Goal: Task Accomplishment & Management: Manage account settings

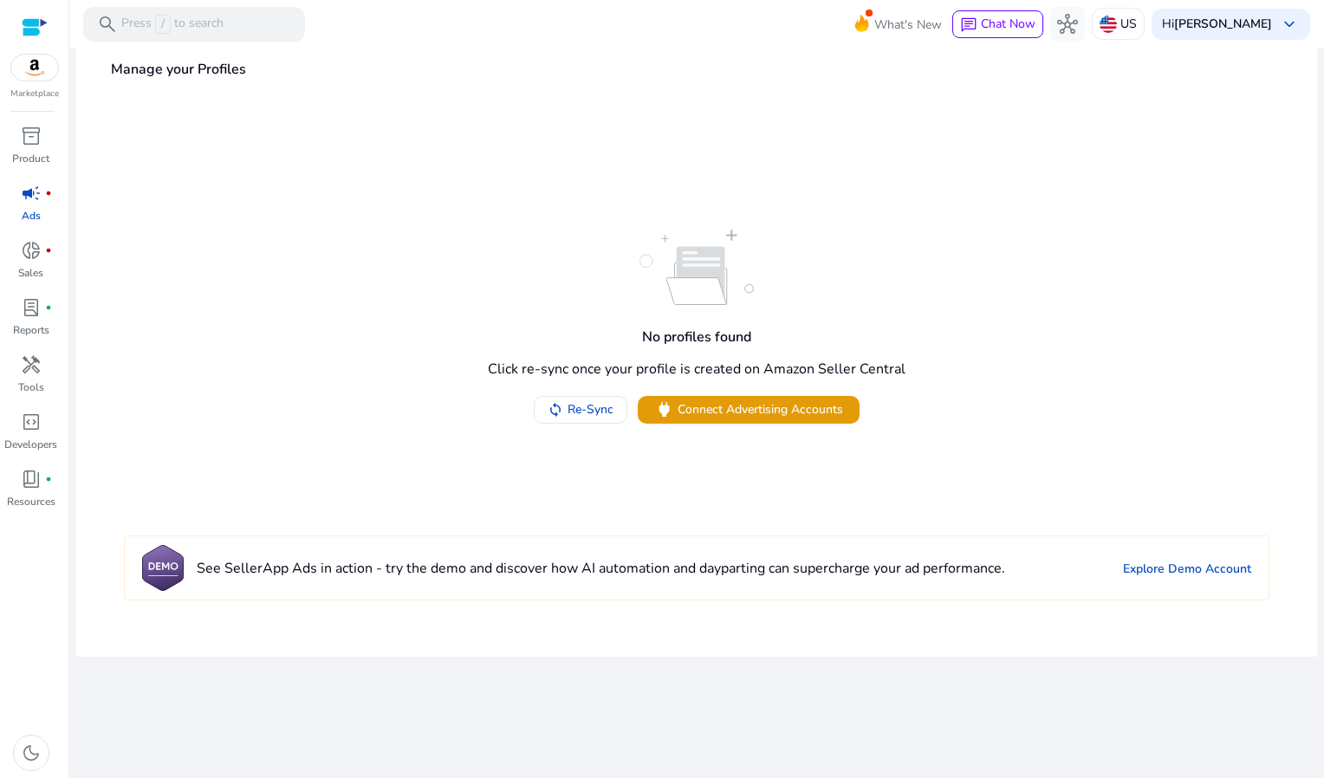
click at [42, 71] on img at bounding box center [34, 68] width 47 height 26
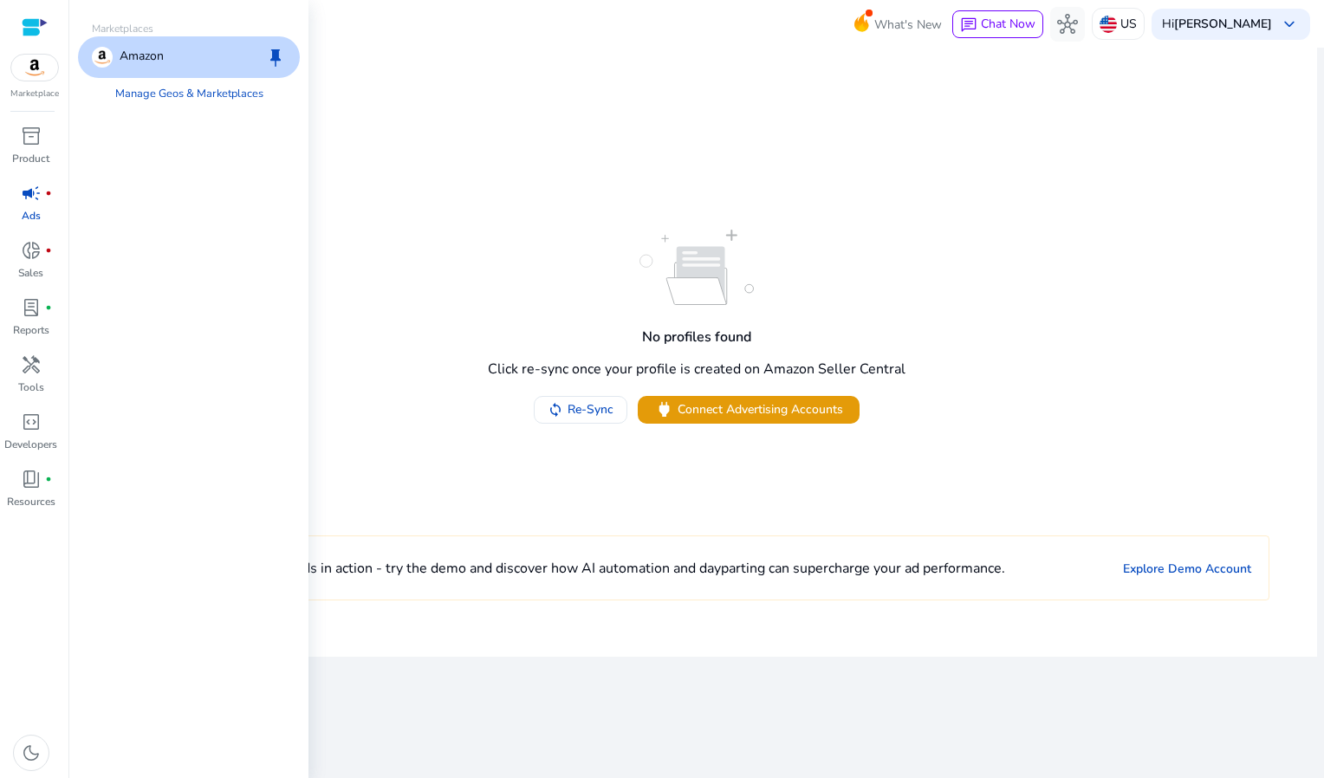
click at [194, 54] on div "Amazon keep" at bounding box center [189, 57] width 222 height 42
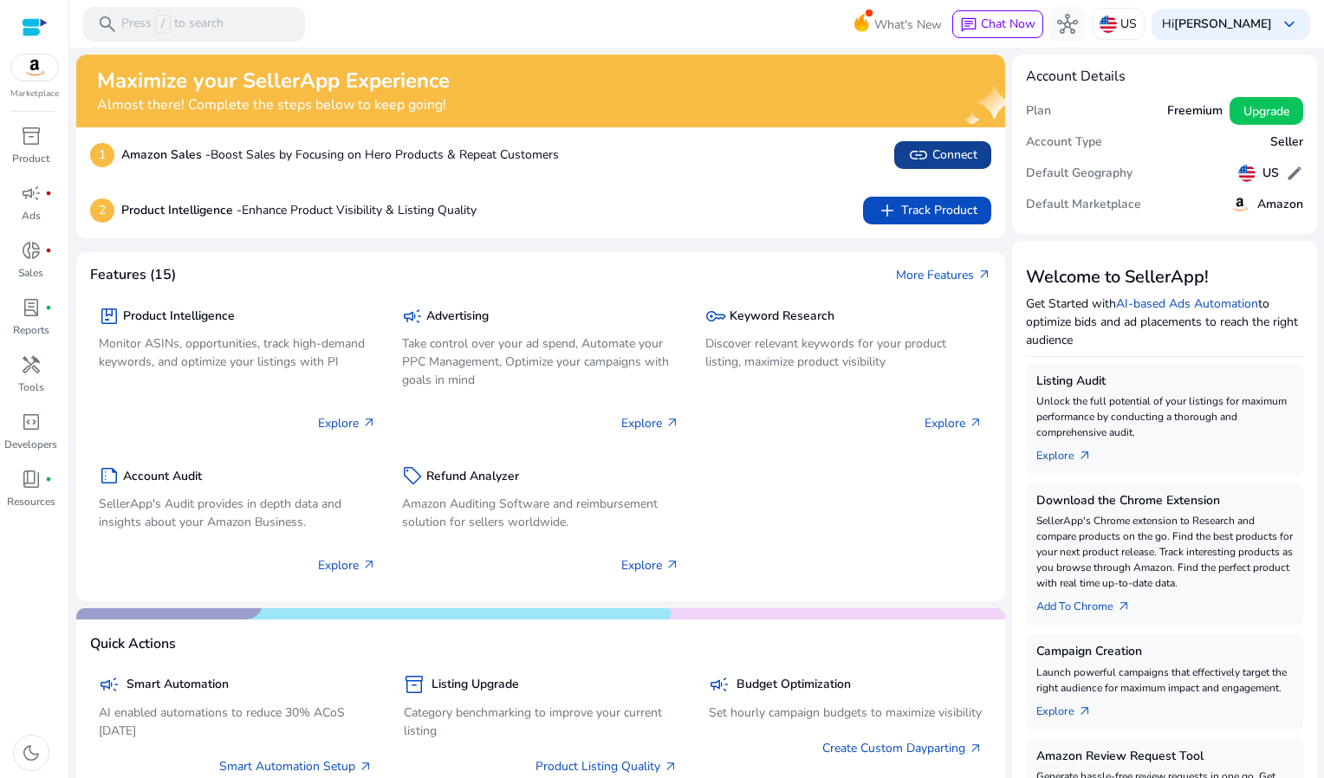
click at [913, 162] on span "link" at bounding box center [918, 155] width 21 height 21
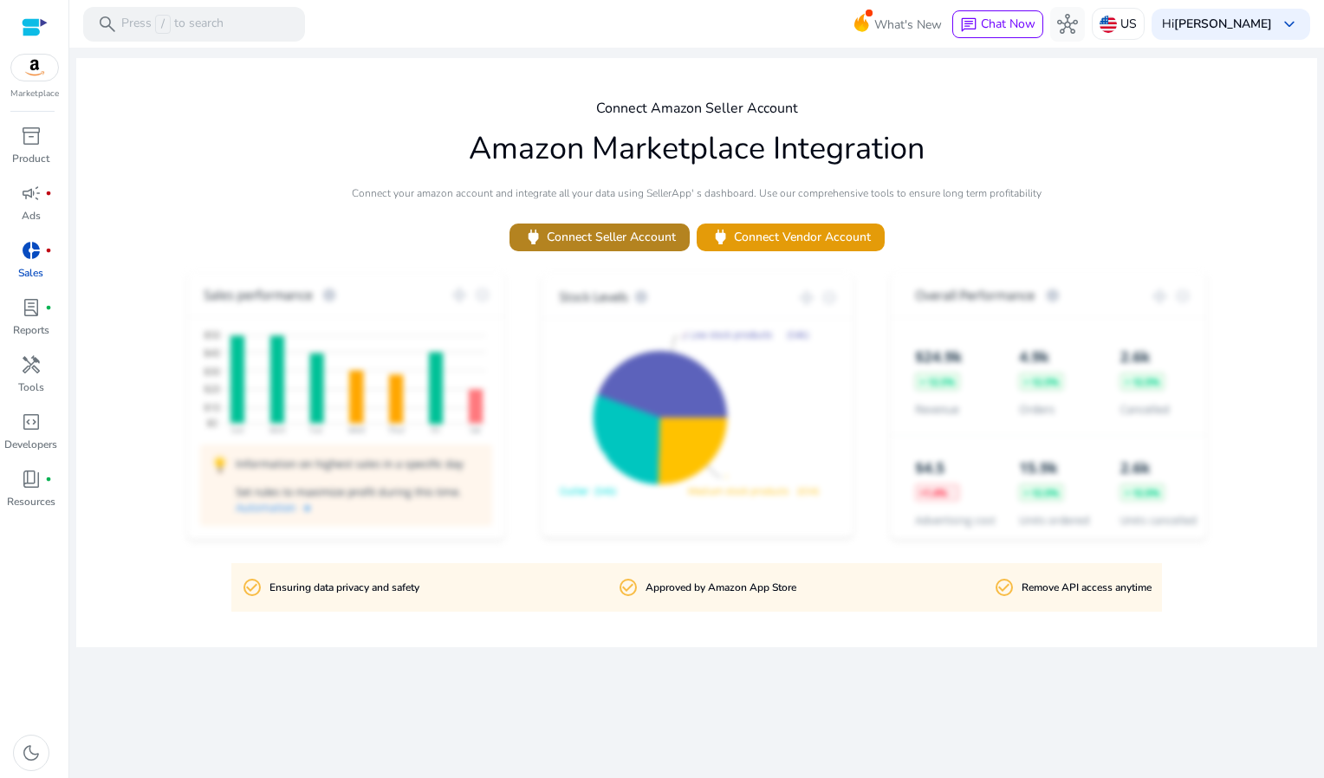
click at [660, 245] on span "power Connect Seller Account" at bounding box center [599, 237] width 153 height 20
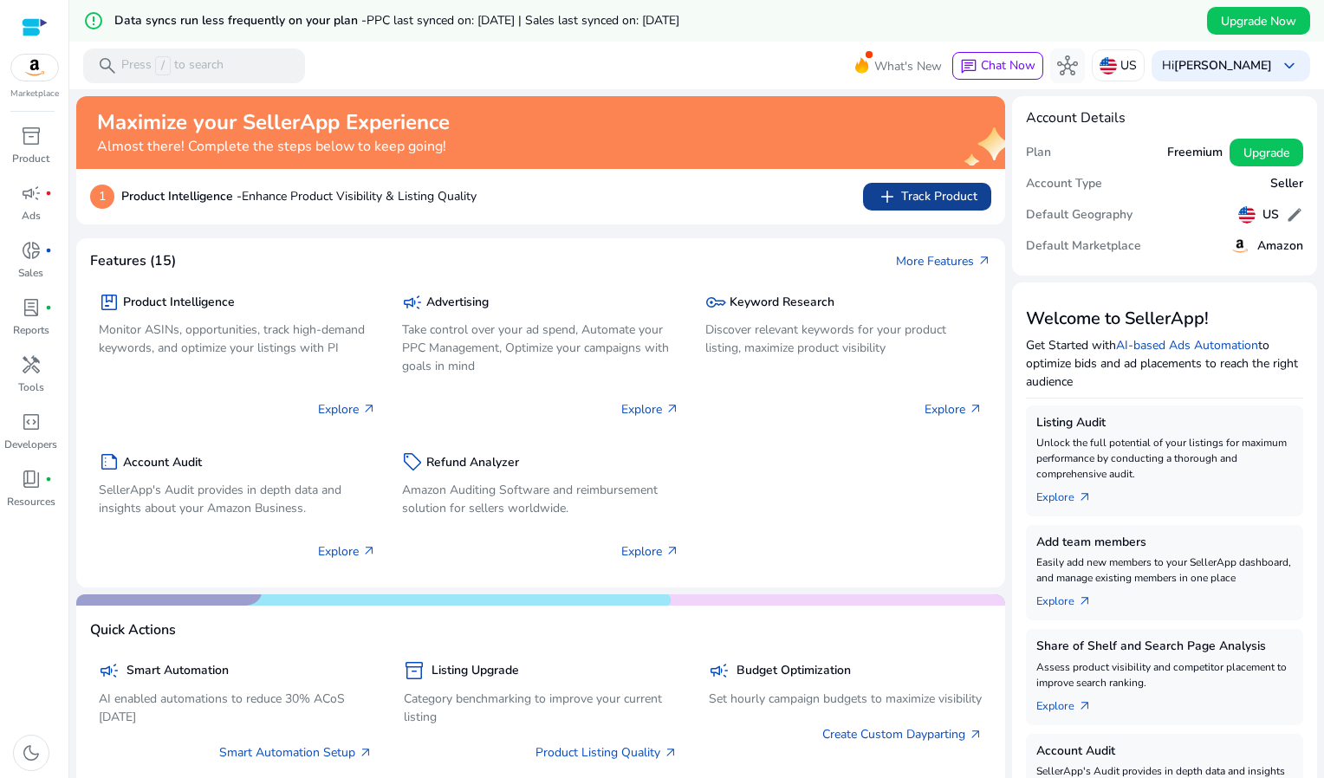
click at [897, 196] on span "add Track Product" at bounding box center [927, 196] width 101 height 21
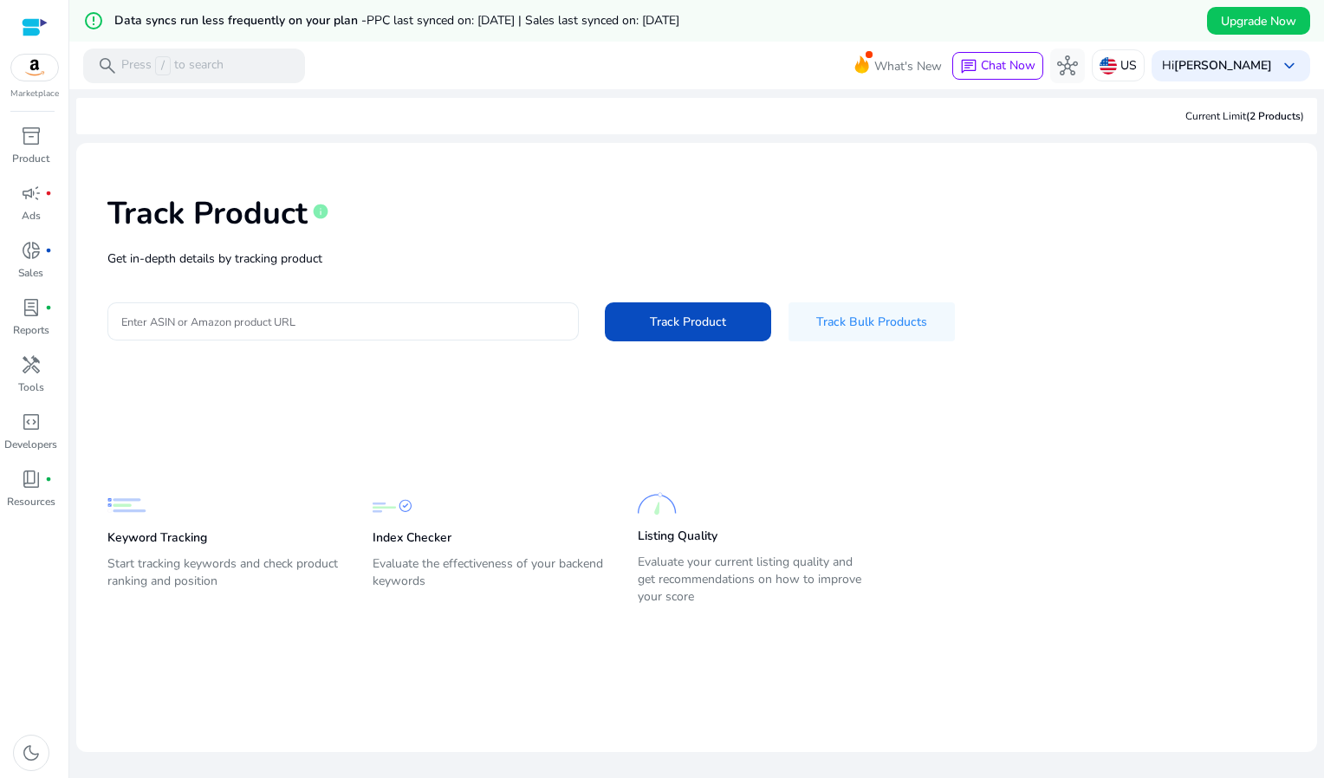
click at [220, 316] on input "Enter ASIN or Amazon product URL" at bounding box center [343, 321] width 444 height 19
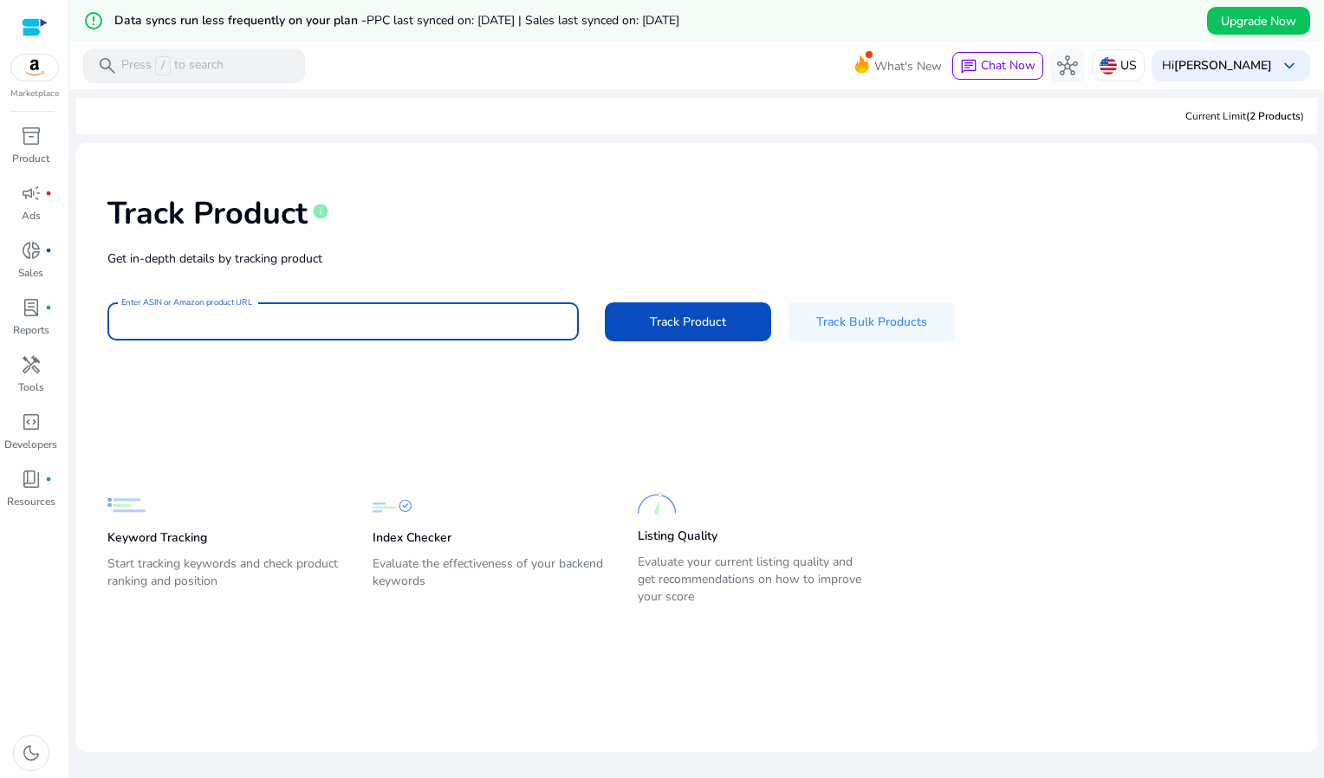
type input "**********"
click at [686, 331] on span at bounding box center [688, 322] width 166 height 42
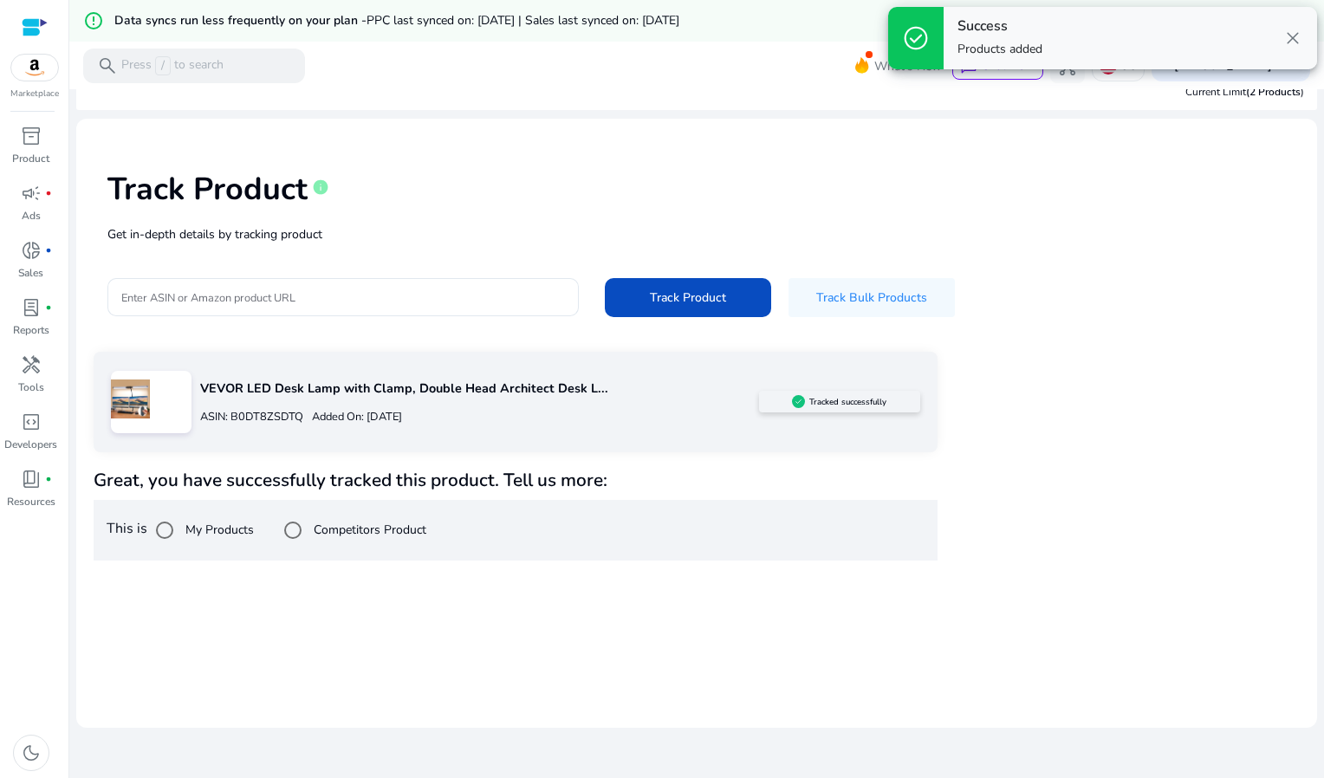
scroll to position [42, 0]
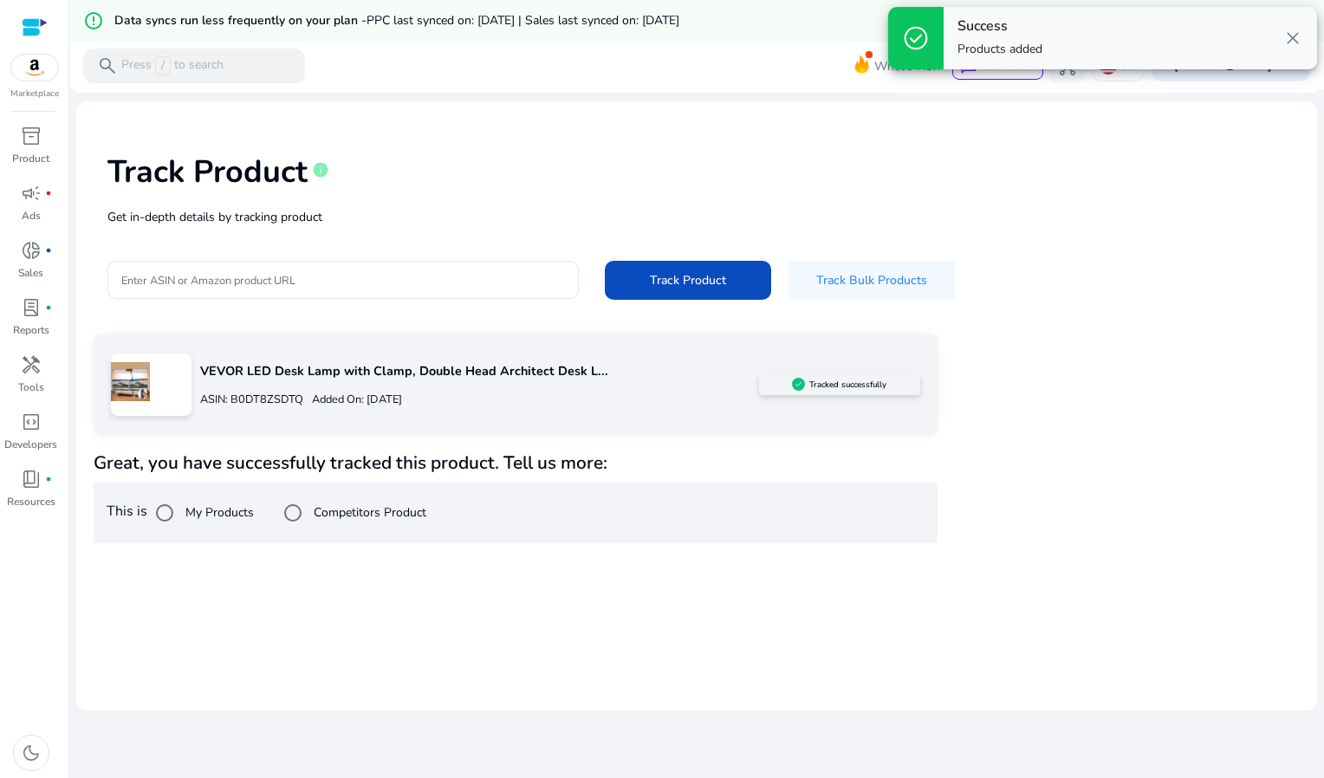
click at [424, 387] on div "ASIN: B0DT8ZSDTQ Added On: [DATE]" at bounding box center [479, 400] width 558 height 28
click at [169, 393] on div at bounding box center [151, 385] width 81 height 62
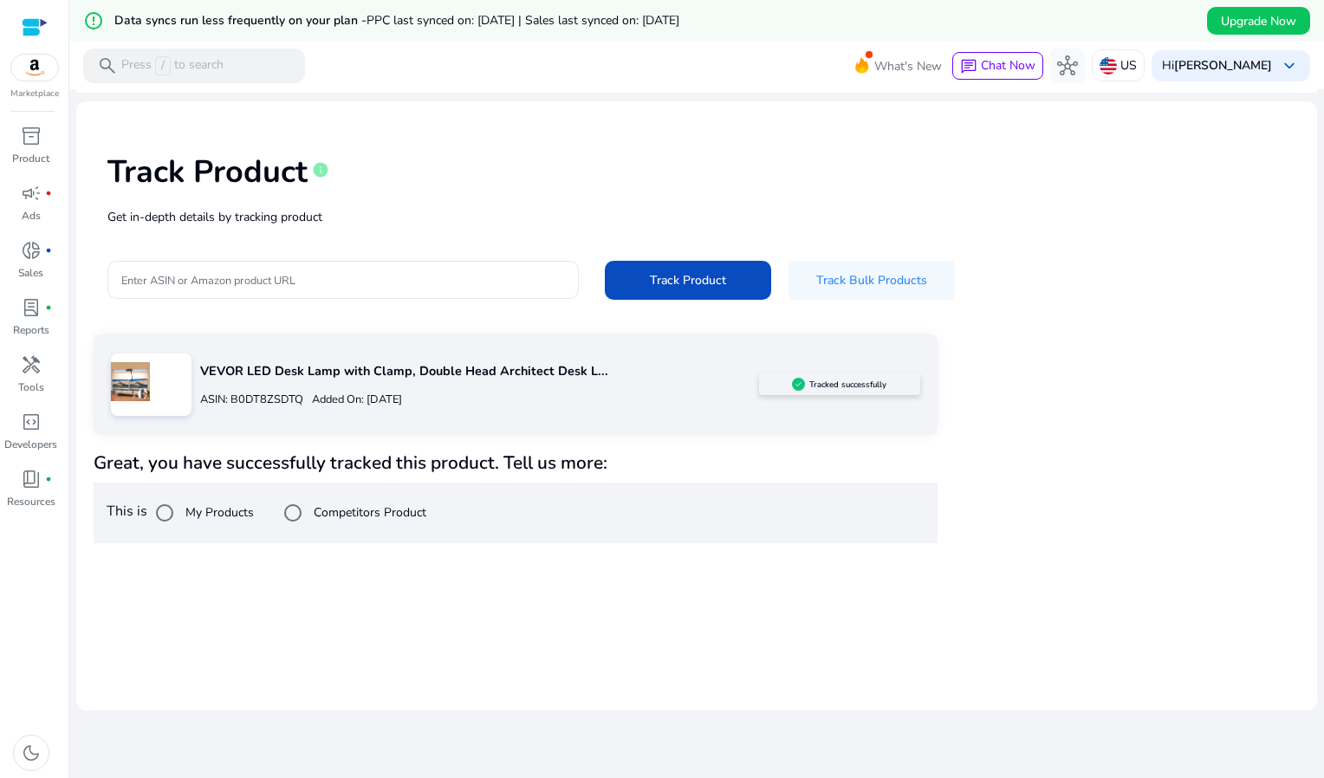
click at [619, 355] on div "VEVOR LED Desk Lamp with Clamp, Double Head Architect Desk L... ASIN: B0DT8ZSDT…" at bounding box center [475, 385] width 567 height 66
click at [1193, 69] on b "[PERSON_NAME]" at bounding box center [1223, 65] width 98 height 16
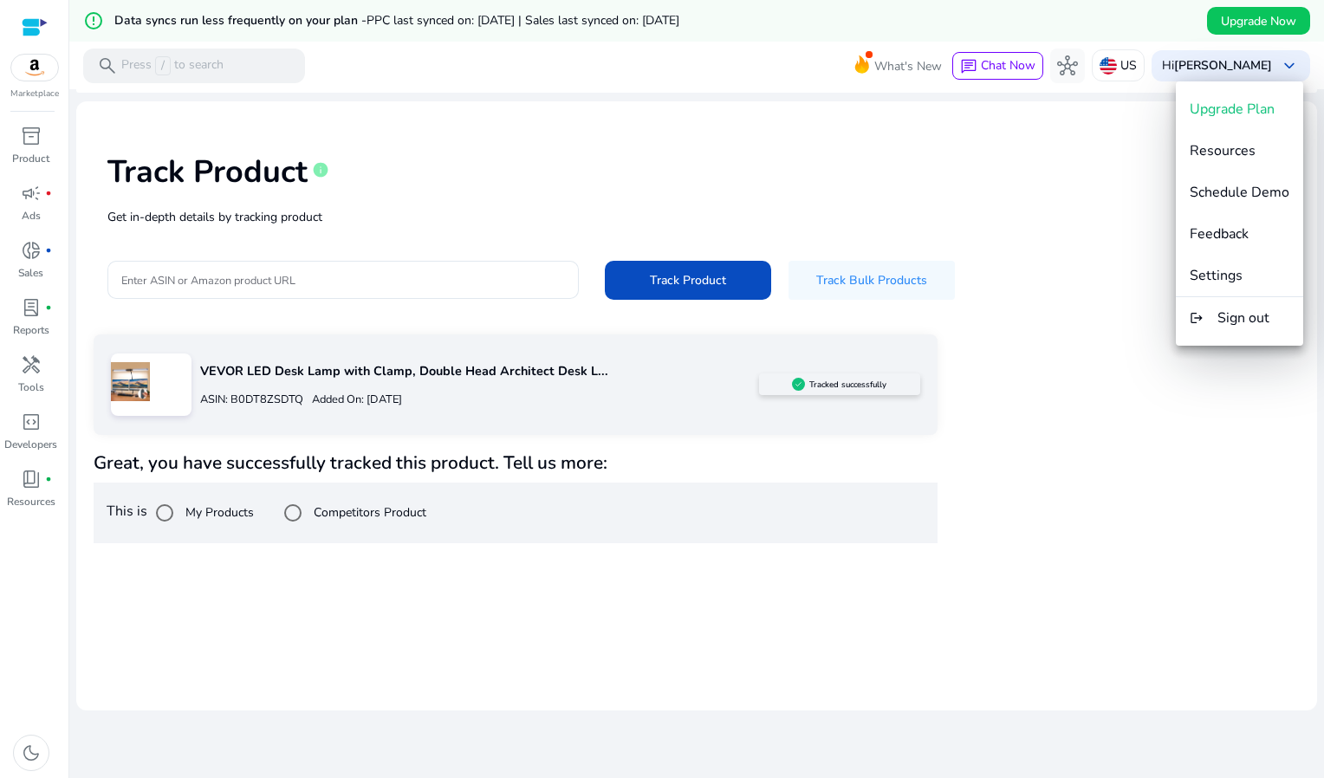
click at [1081, 173] on div at bounding box center [662, 389] width 1324 height 778
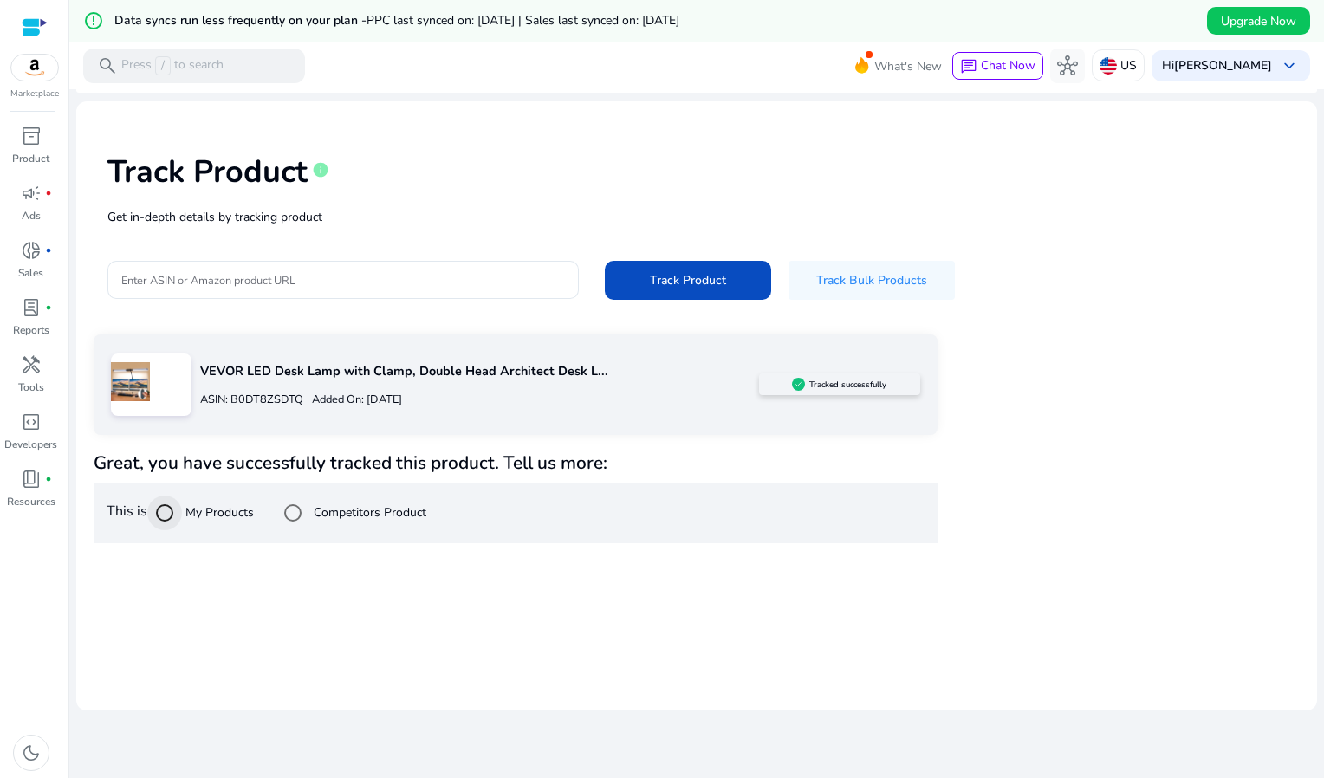
click at [185, 510] on div at bounding box center [165, 513] width 42 height 42
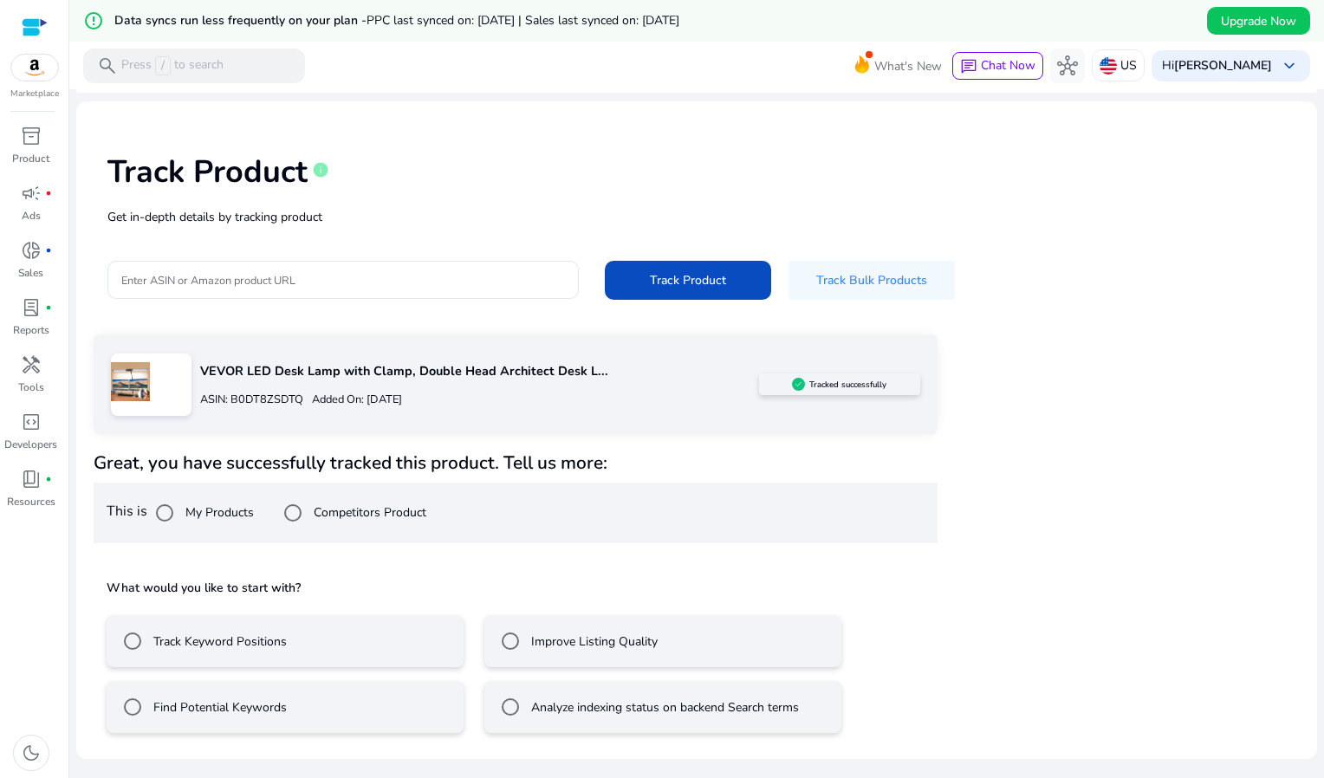
click at [47, 27] on div at bounding box center [35, 27] width 26 height 20
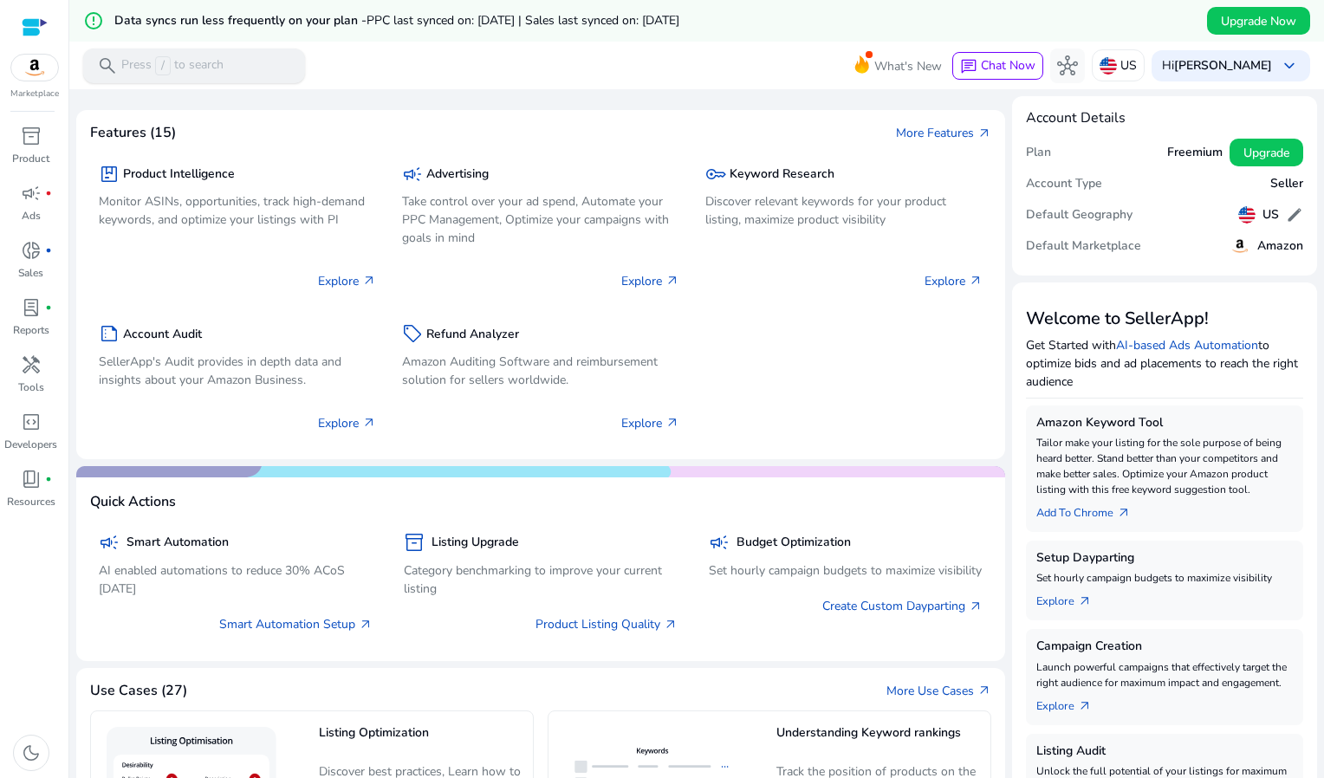
click at [227, 70] on div "search Press / to search" at bounding box center [194, 66] width 222 height 35
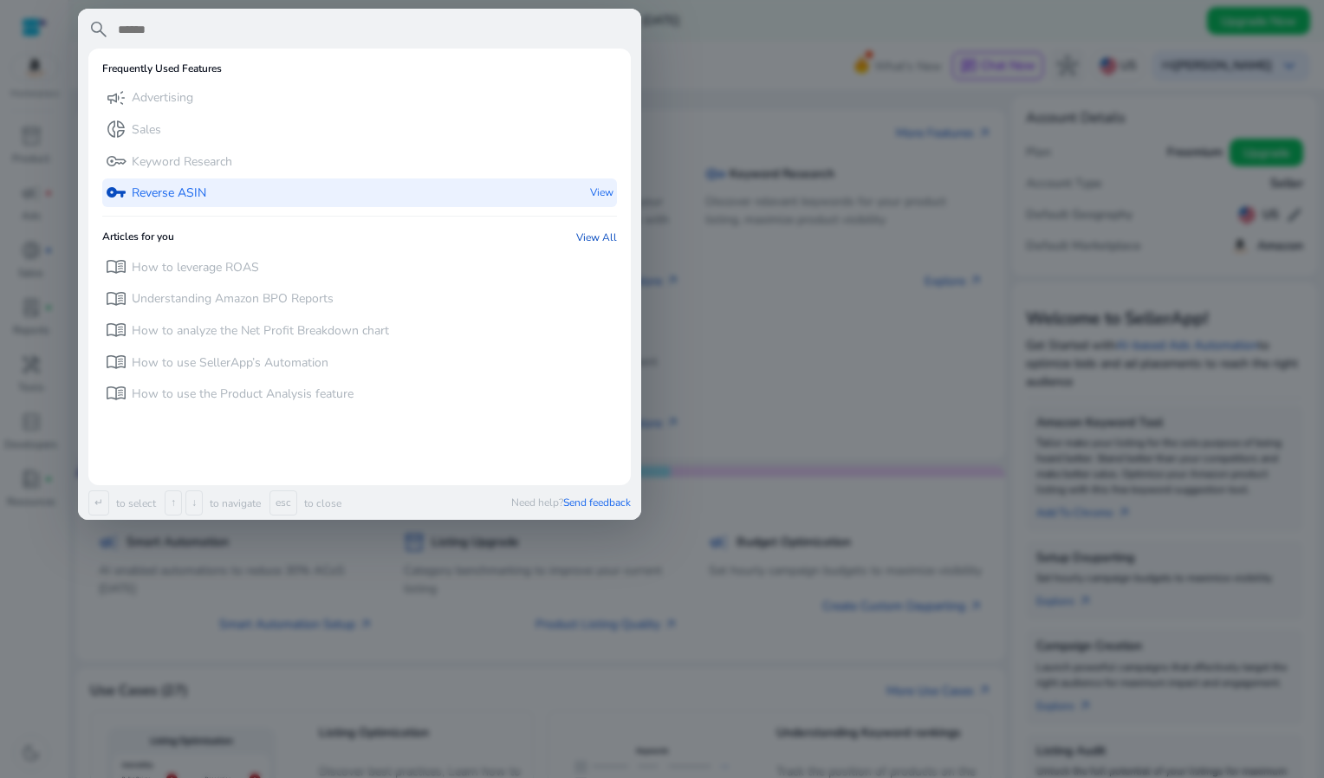
click at [595, 187] on p "View" at bounding box center [601, 193] width 23 height 29
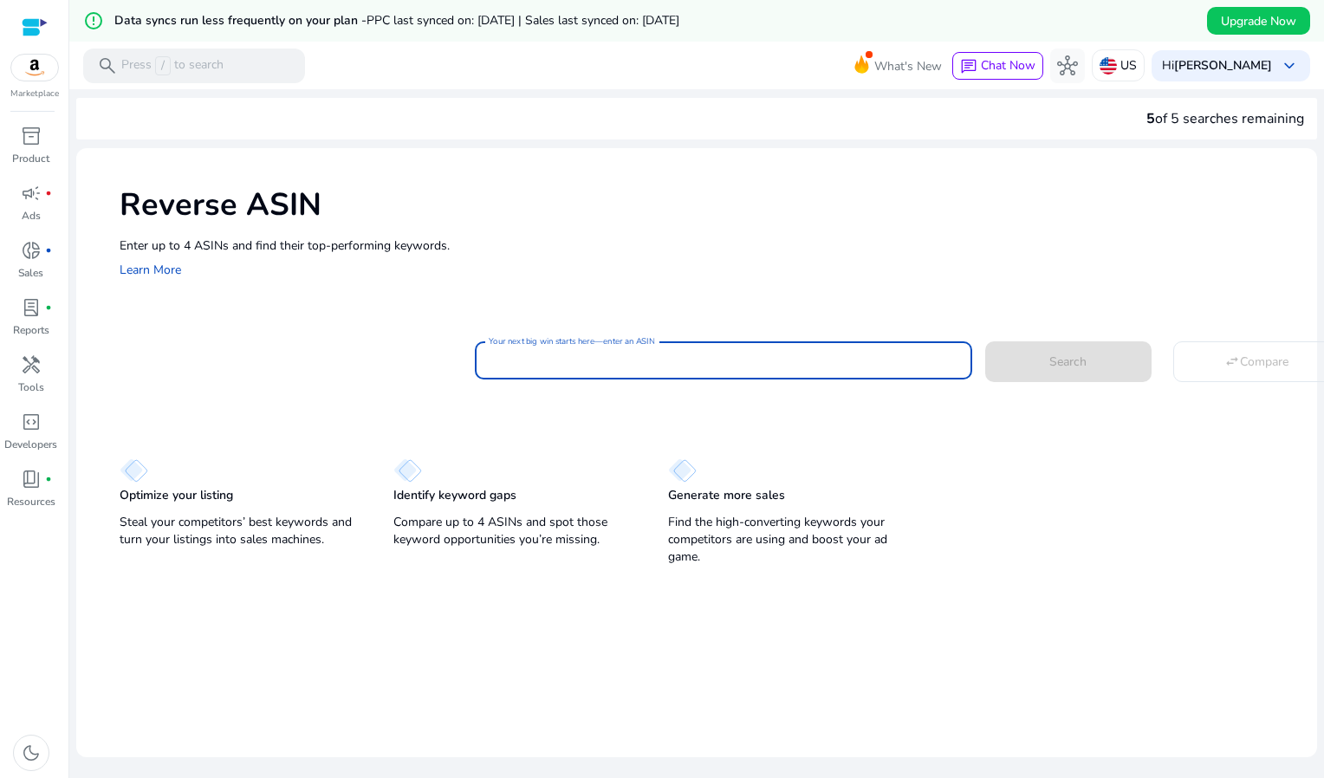
paste input "**********"
type input "**********"
click at [1036, 380] on span at bounding box center [1068, 362] width 166 height 42
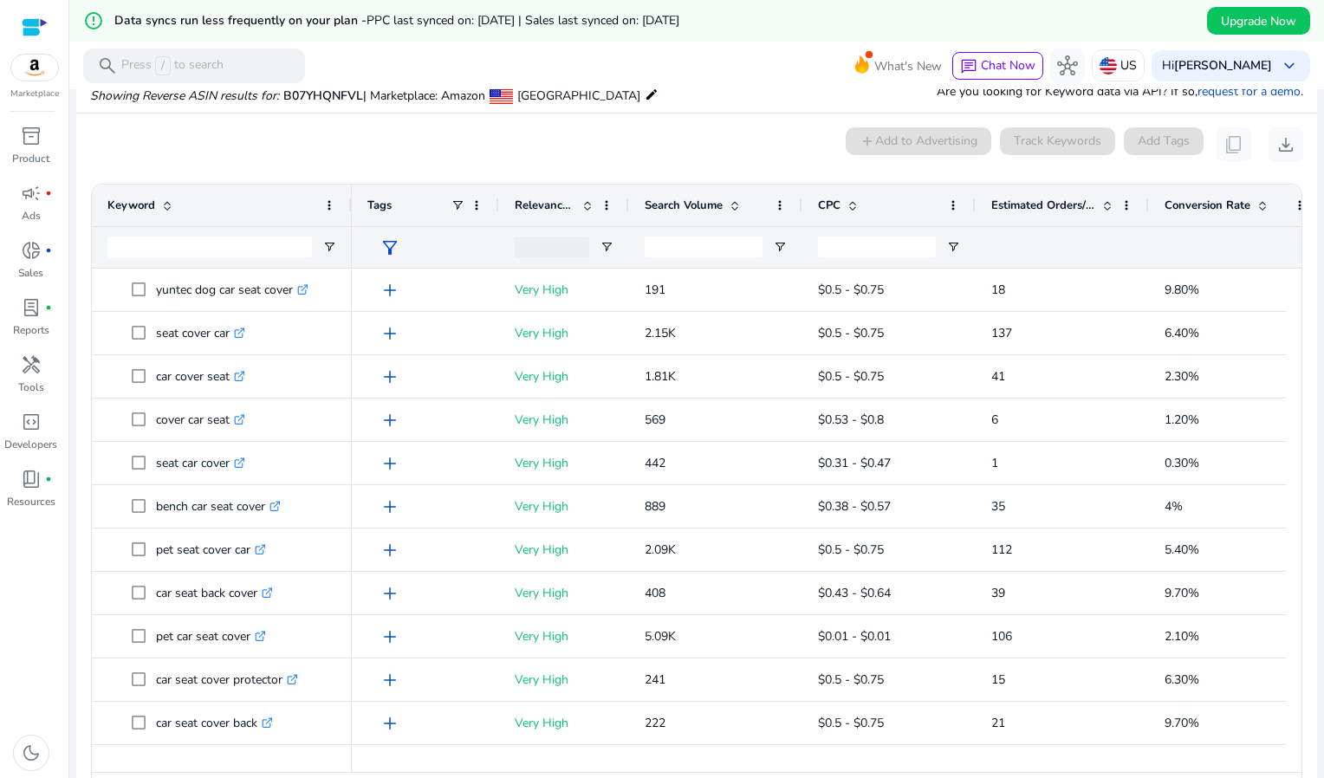
scroll to position [140, 0]
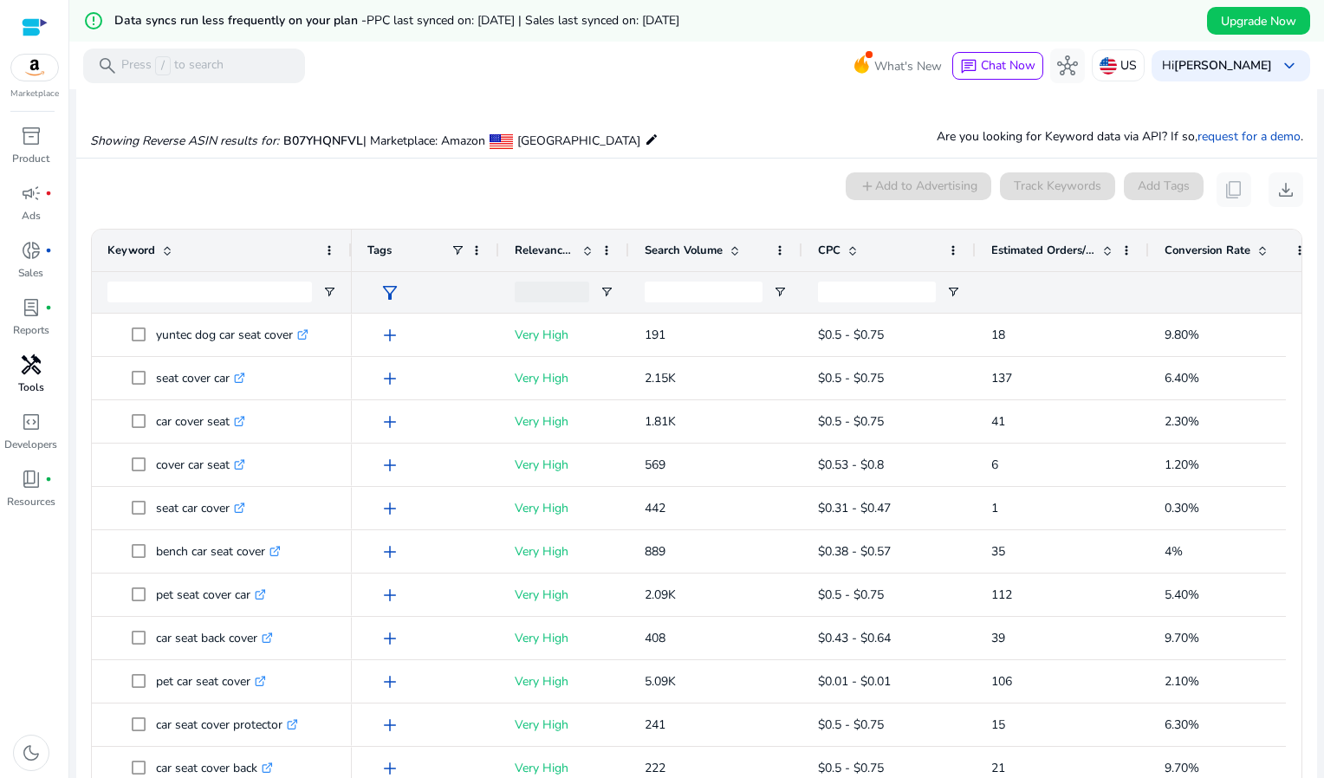
click at [48, 379] on link "handyman Tools" at bounding box center [31, 379] width 62 height 57
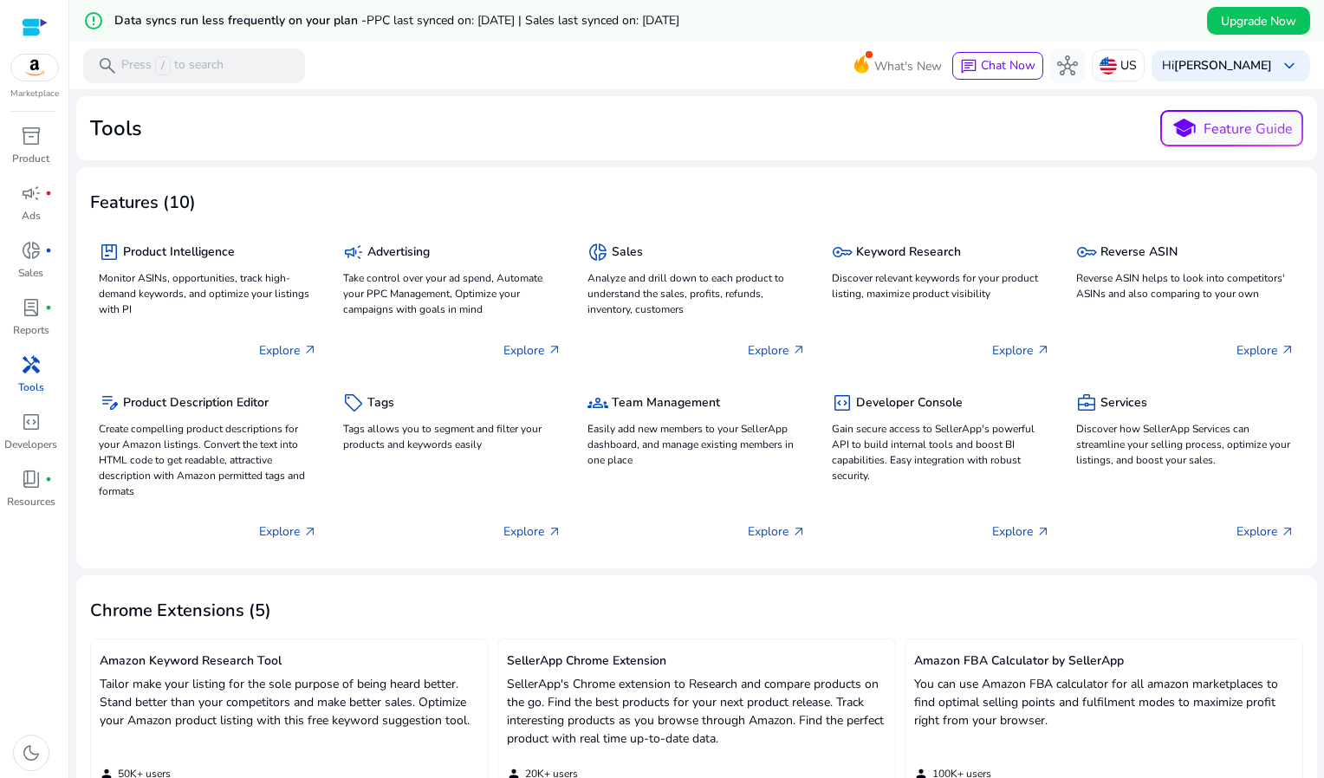
click at [328, 114] on div "Tools school Feature Guide" at bounding box center [696, 128] width 1213 height 36
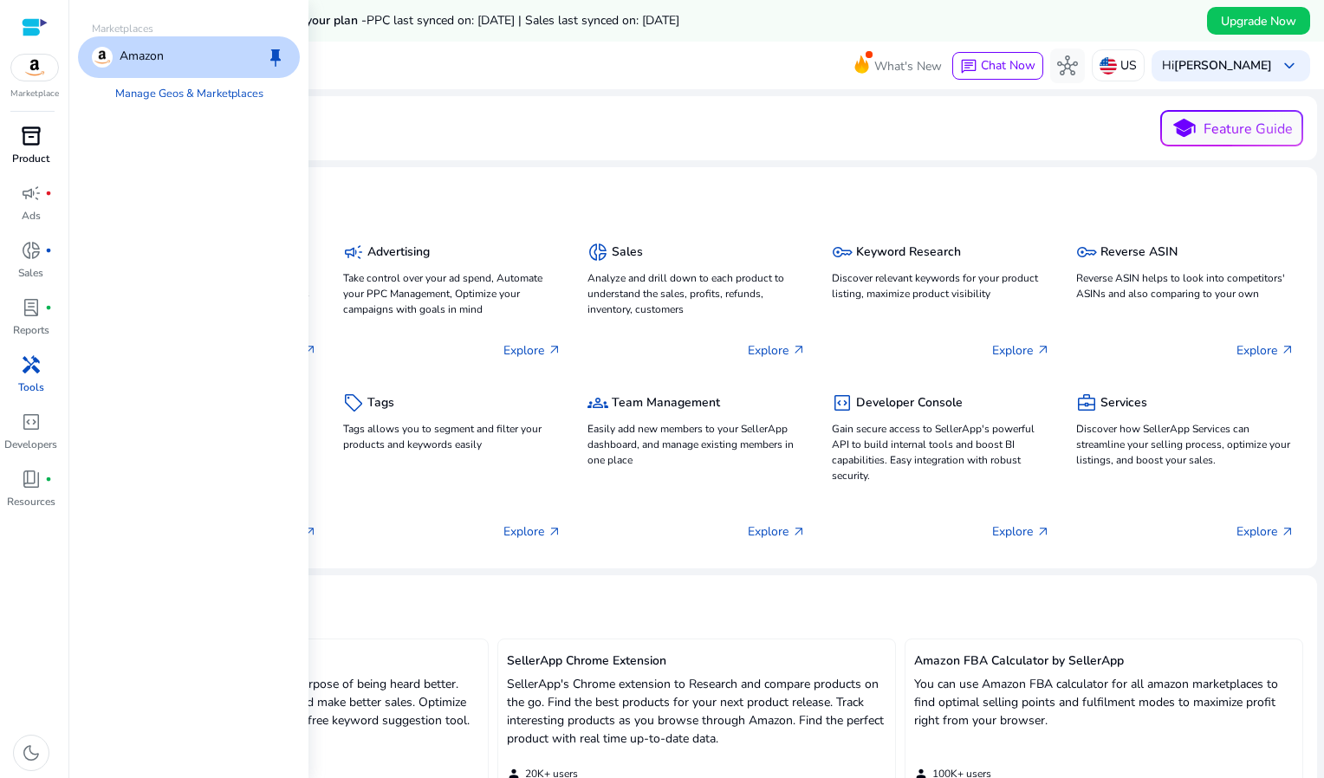
click at [40, 148] on div "inventory_2" at bounding box center [31, 136] width 49 height 28
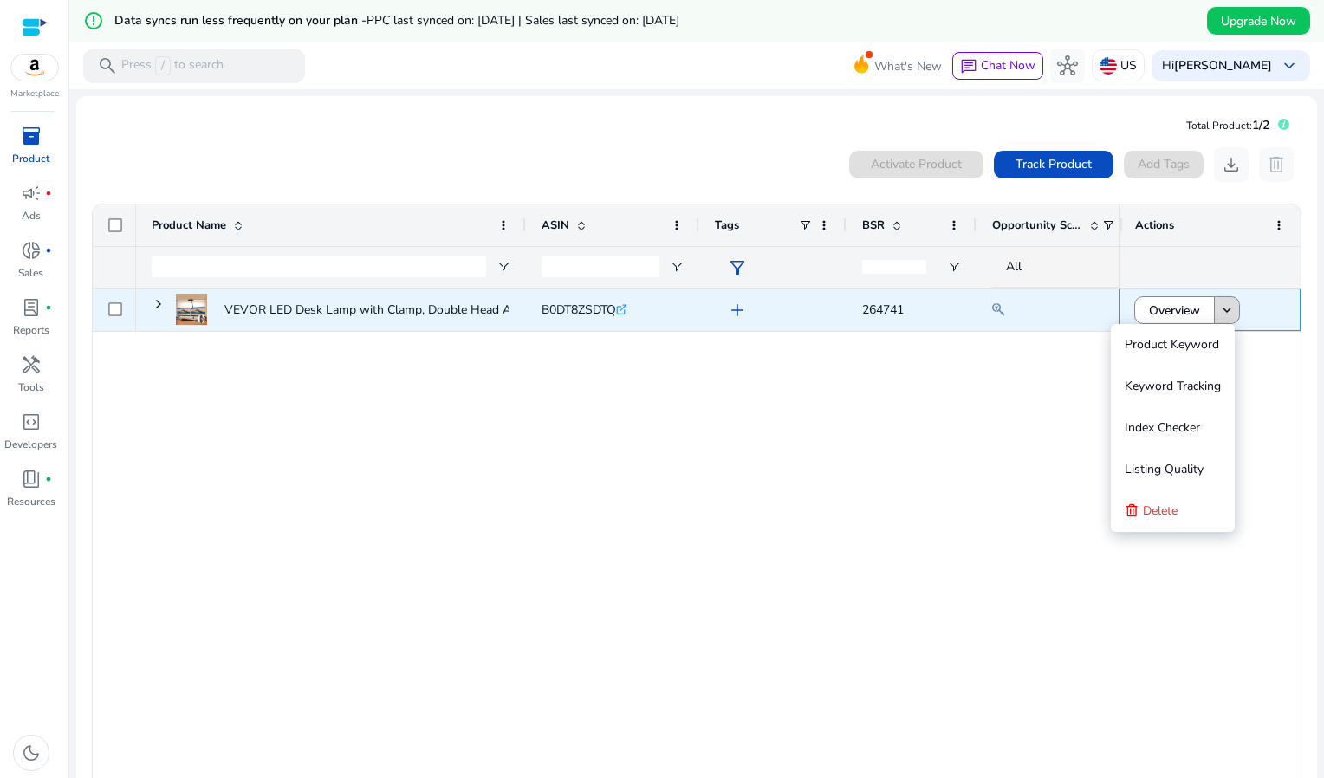
click at [1225, 315] on mat-icon "keyboard_arrow_down" at bounding box center [1227, 310] width 16 height 16
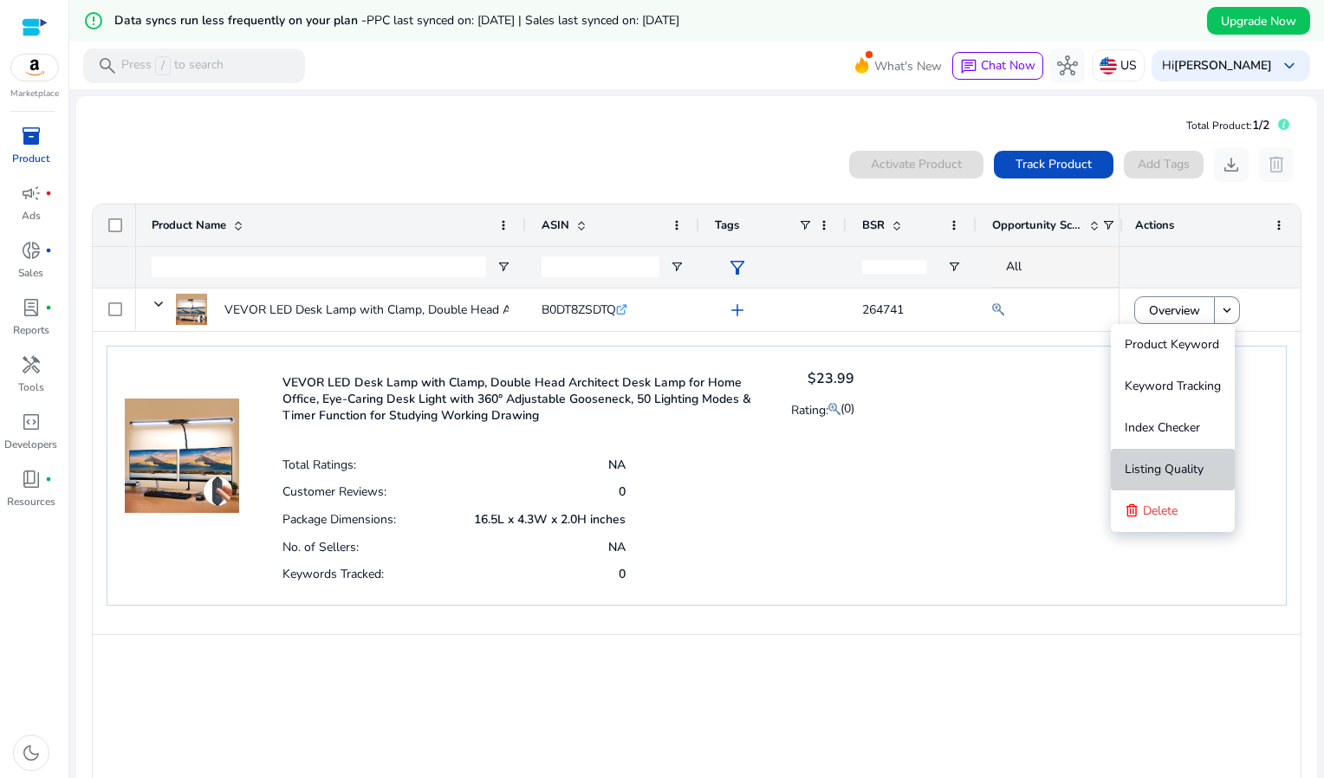
click at [1190, 473] on span "Listing Quality" at bounding box center [1164, 469] width 79 height 16
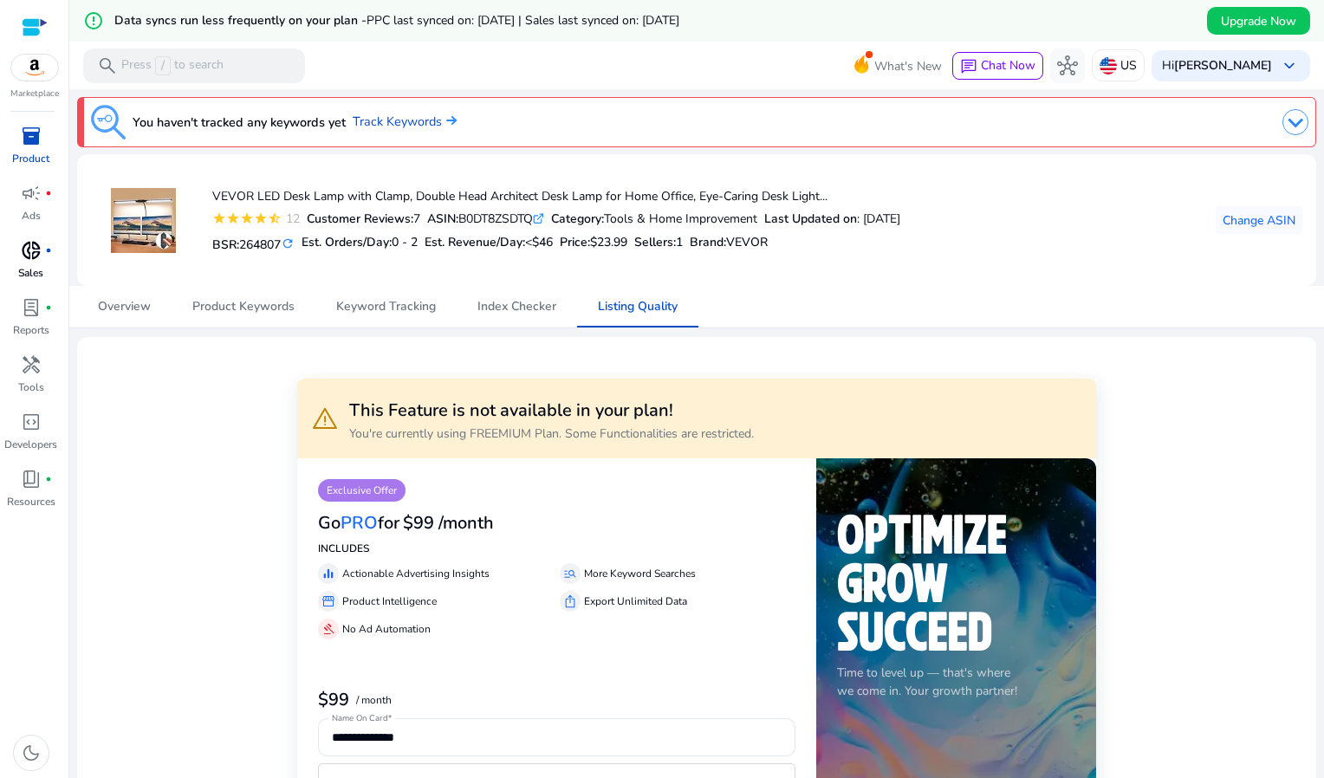
click at [30, 257] on span "donut_small" at bounding box center [31, 250] width 21 height 21
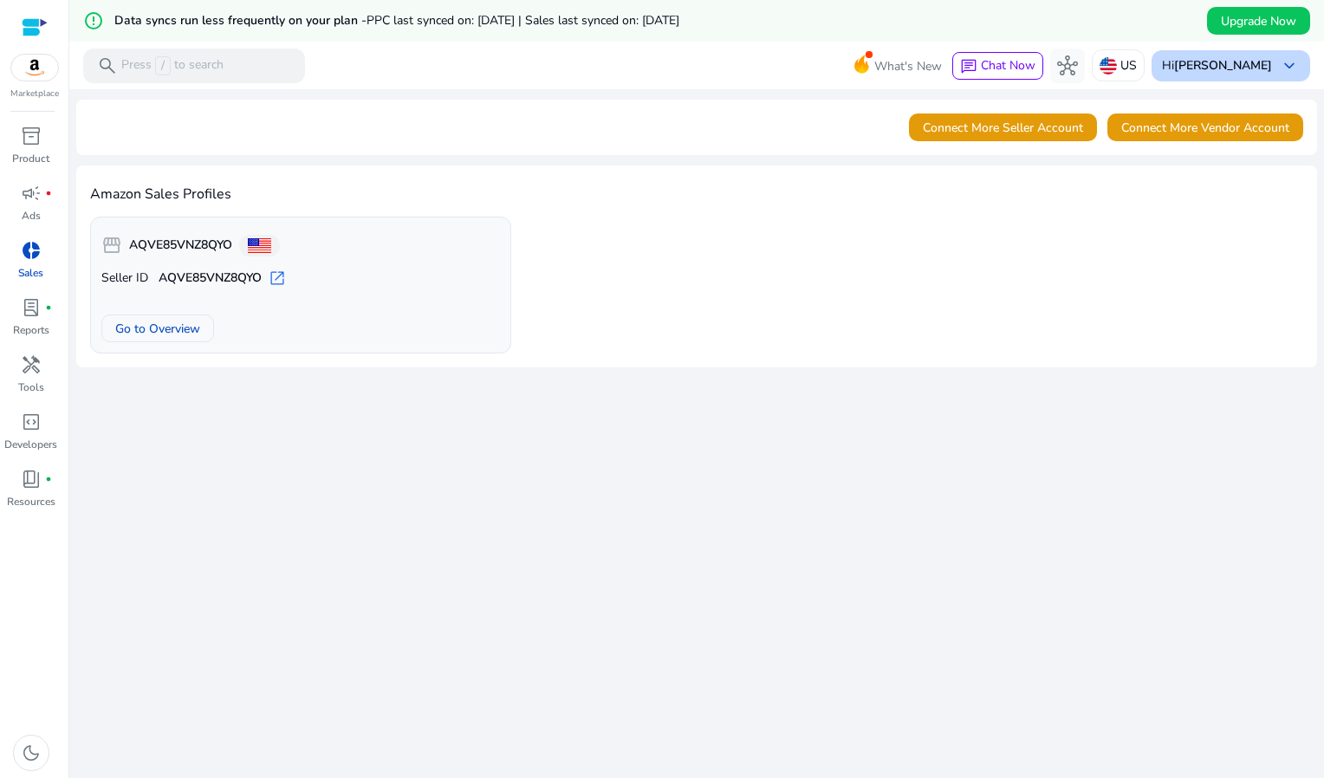
click at [1207, 58] on b "[PERSON_NAME]" at bounding box center [1223, 65] width 98 height 16
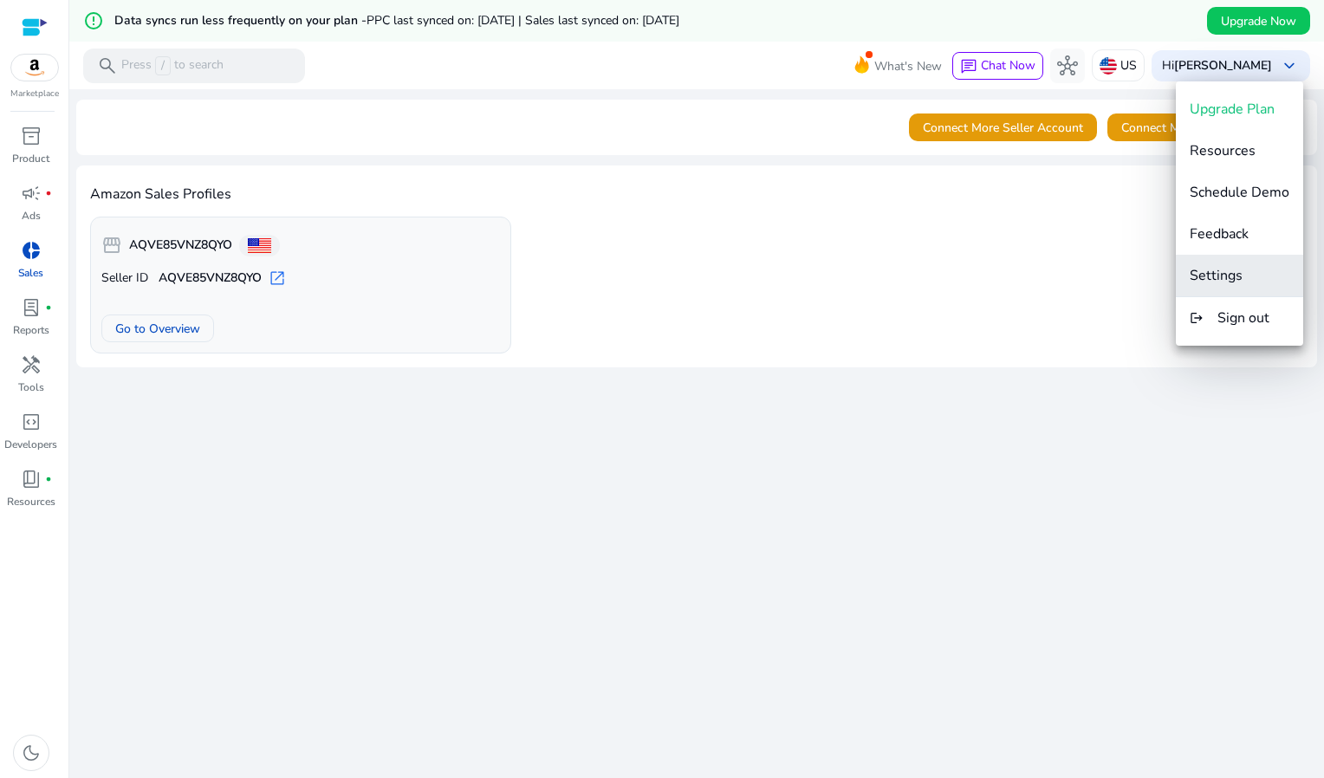
click at [1248, 274] on span "Settings" at bounding box center [1240, 275] width 100 height 19
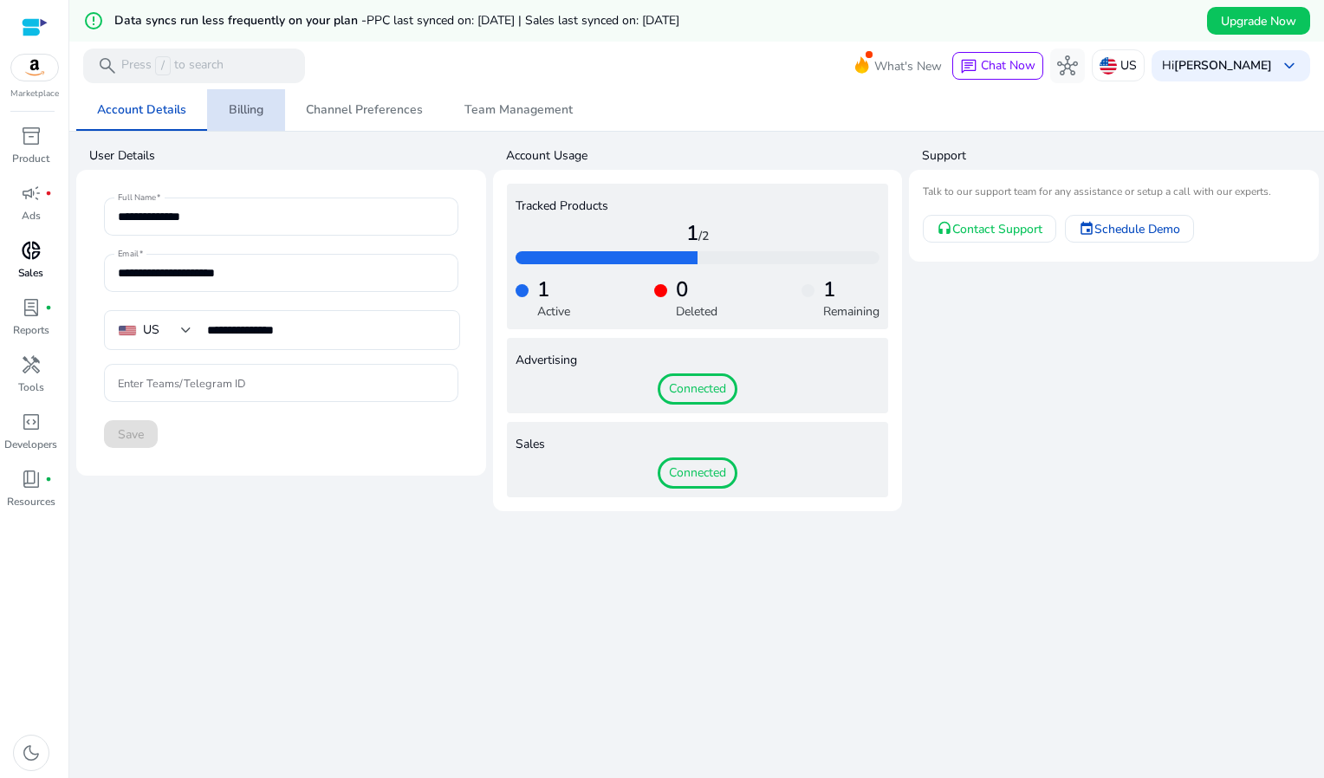
click at [254, 100] on span "Billing" at bounding box center [246, 110] width 35 height 42
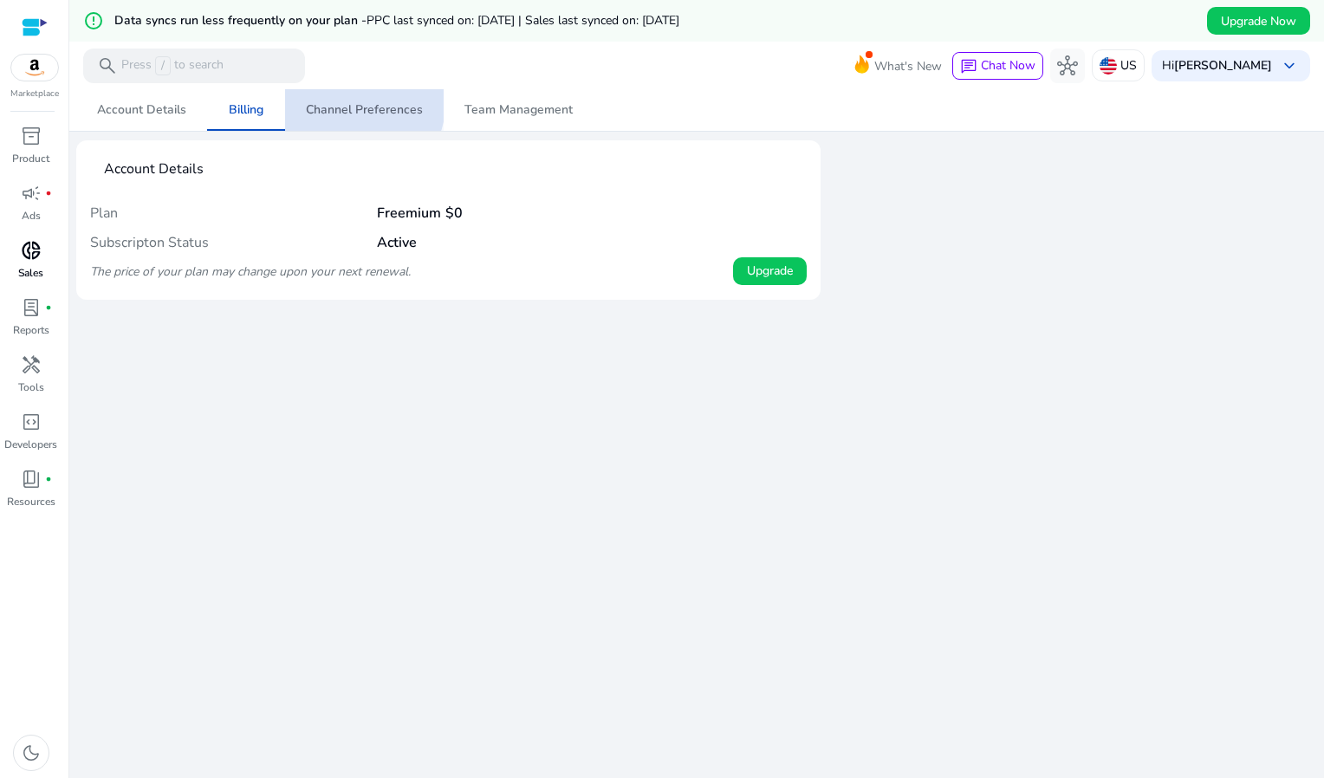
click at [361, 105] on span "Channel Preferences" at bounding box center [364, 110] width 117 height 12
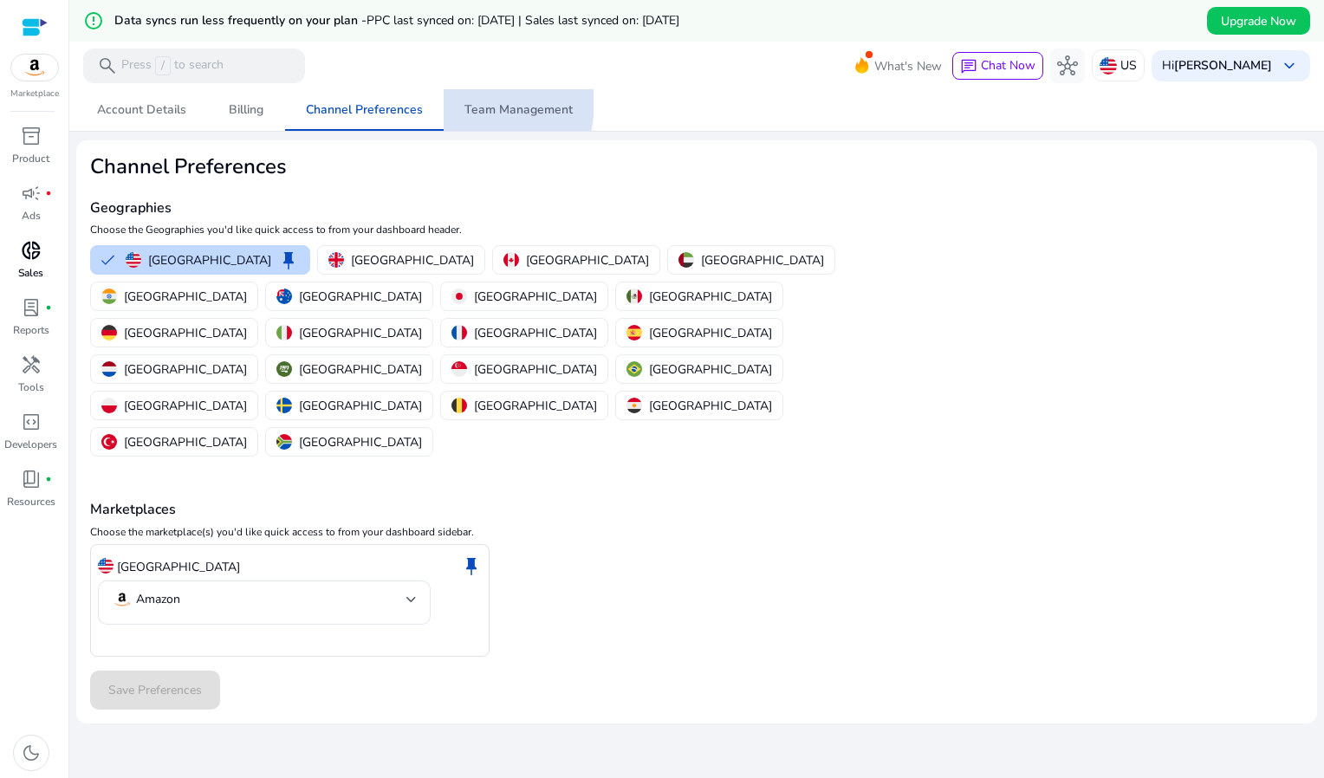
click at [456, 101] on link "Team Management" at bounding box center [519, 110] width 150 height 42
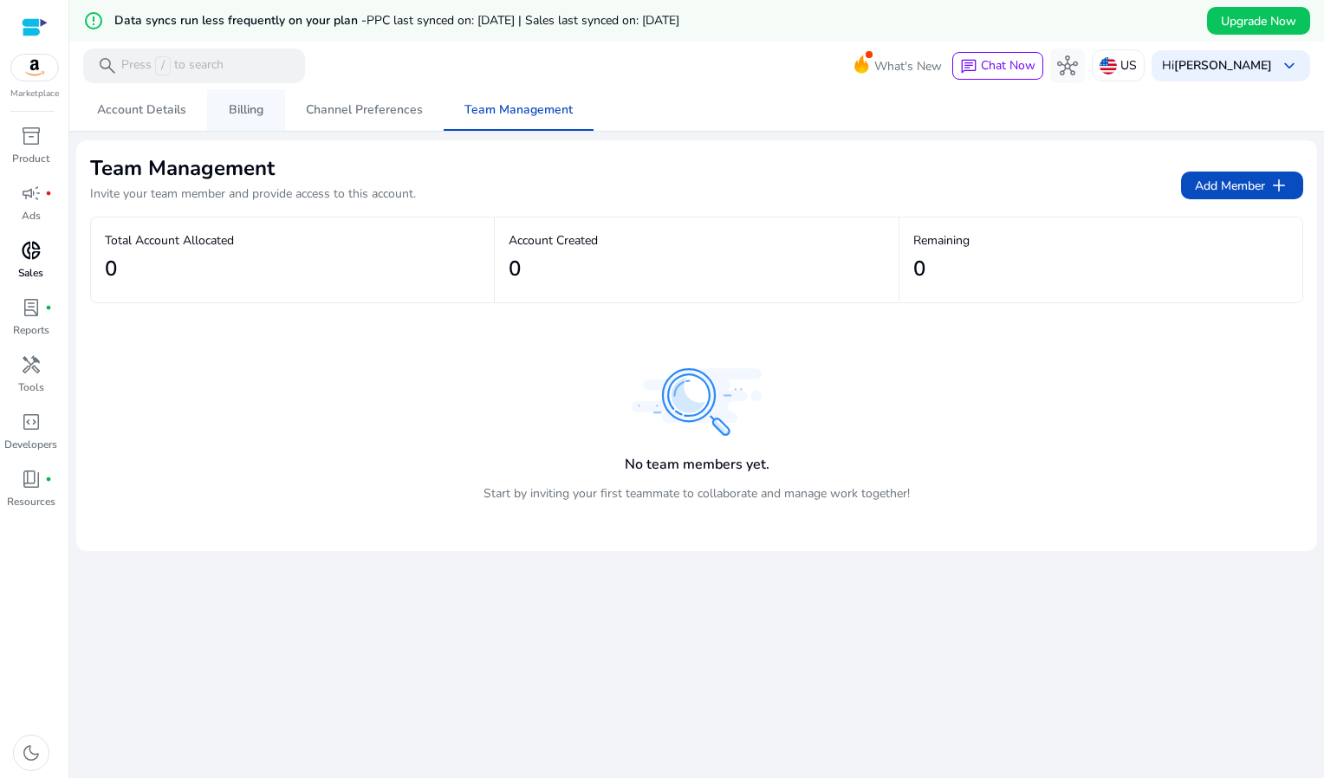
click at [259, 112] on span "Billing" at bounding box center [246, 110] width 35 height 12
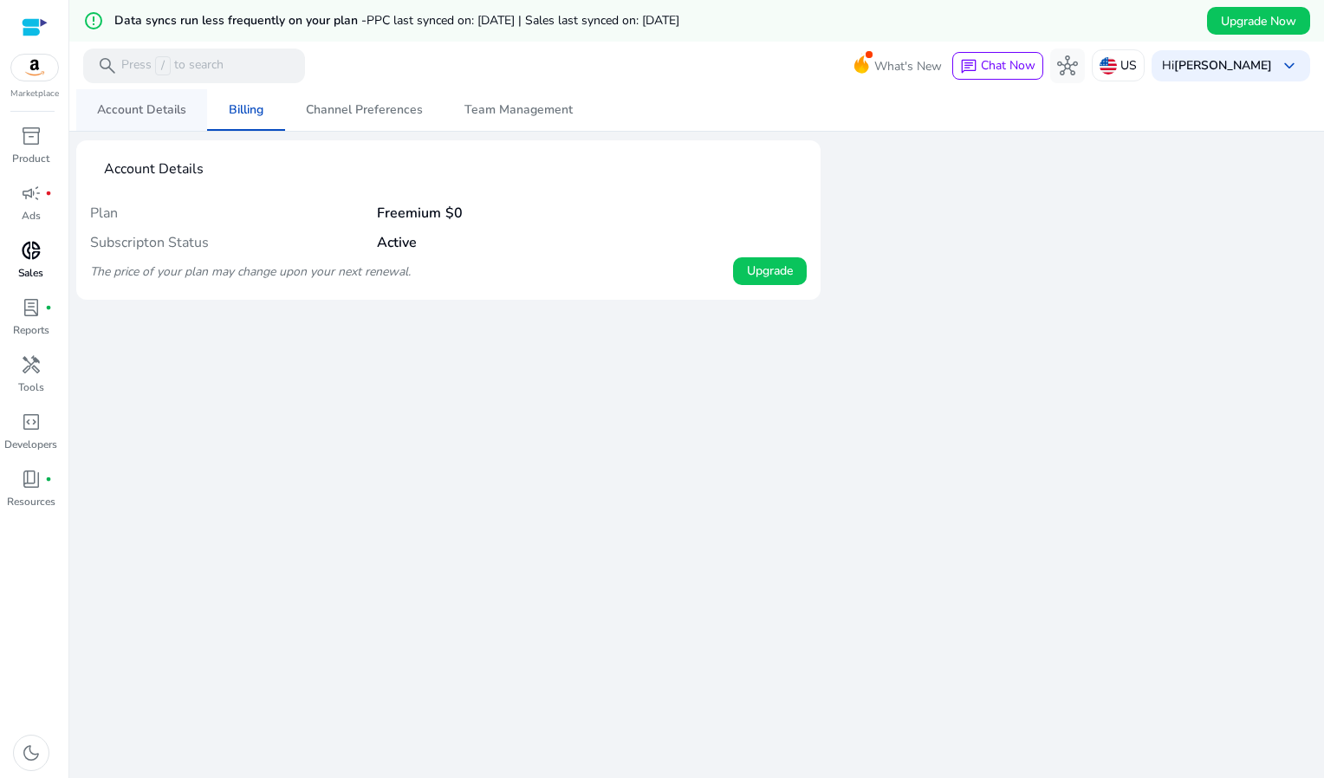
click at [141, 119] on span "Account Details" at bounding box center [141, 110] width 89 height 42
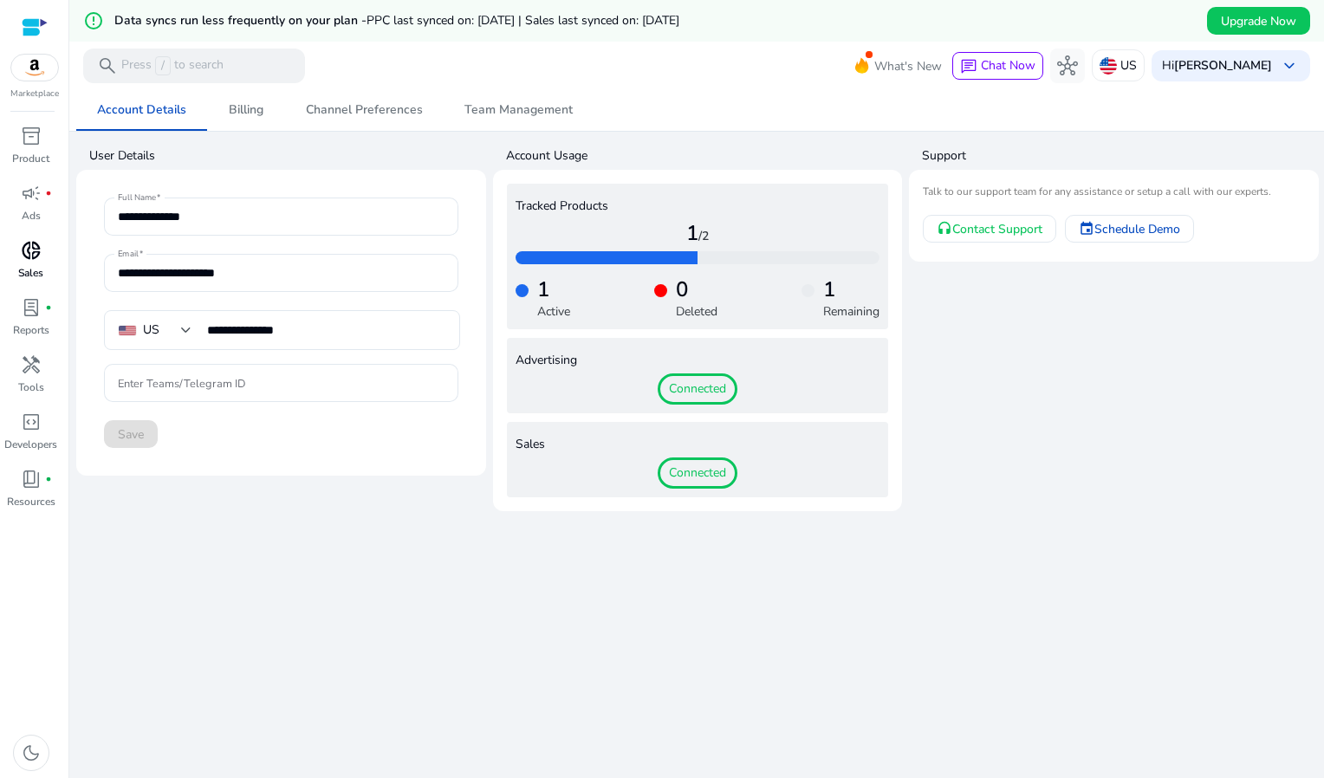
click at [35, 19] on div at bounding box center [35, 27] width 26 height 20
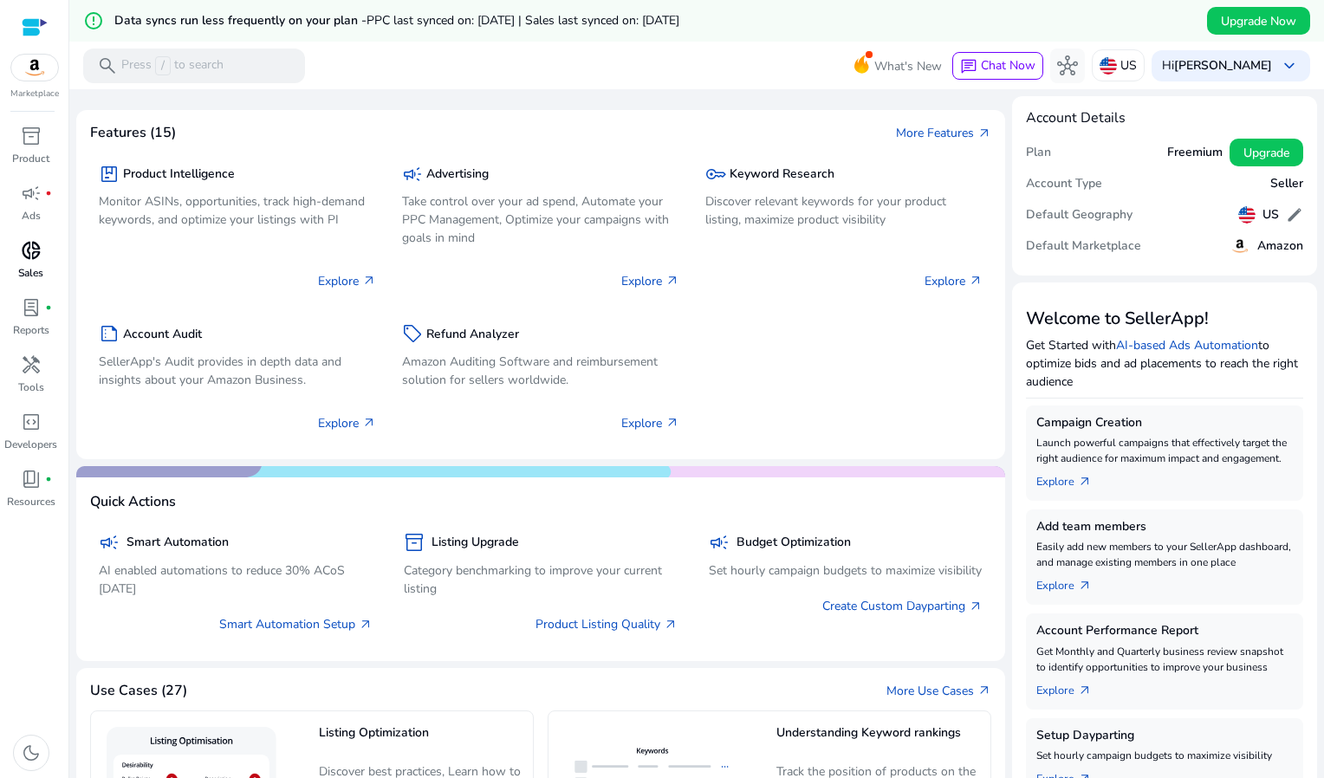
click at [22, 29] on div at bounding box center [35, 27] width 26 height 20
click at [1195, 73] on b "[PERSON_NAME]" at bounding box center [1223, 65] width 98 height 16
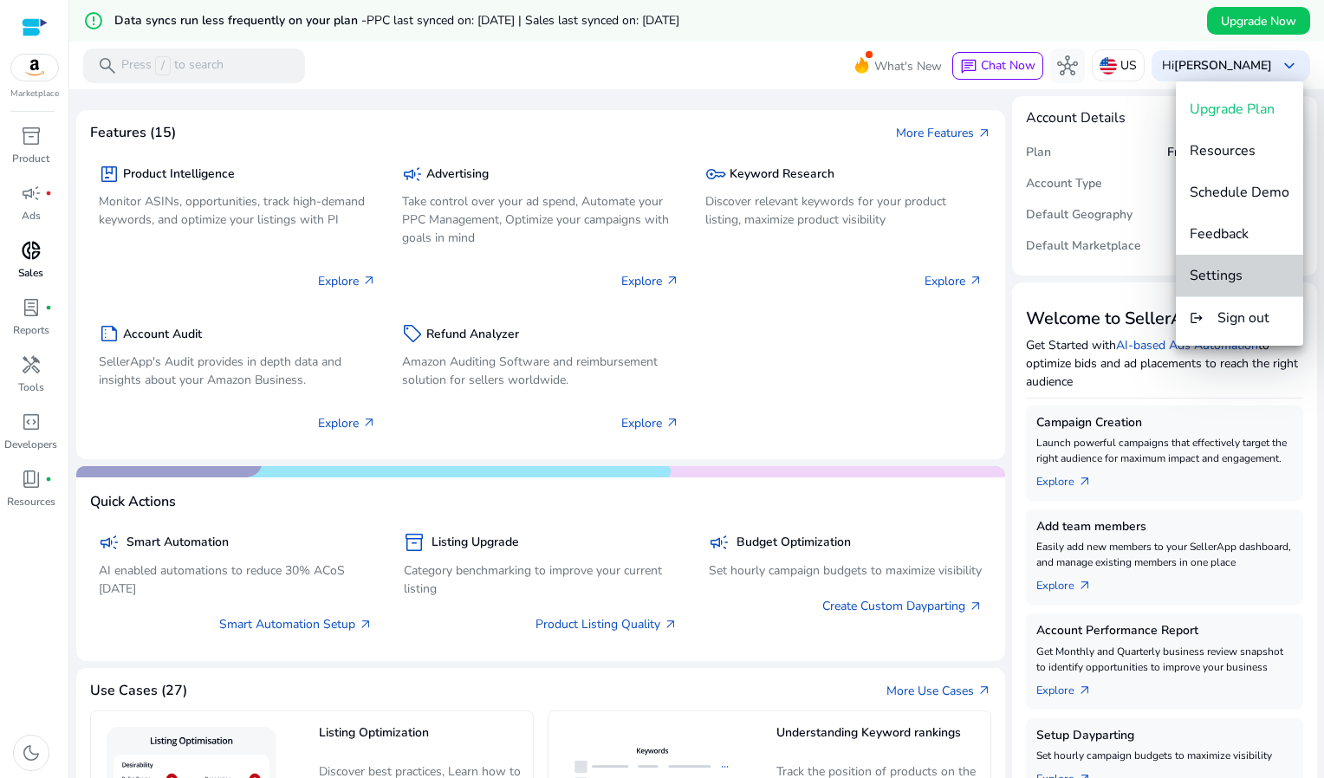
click at [1255, 285] on button "Settings" at bounding box center [1239, 276] width 127 height 42
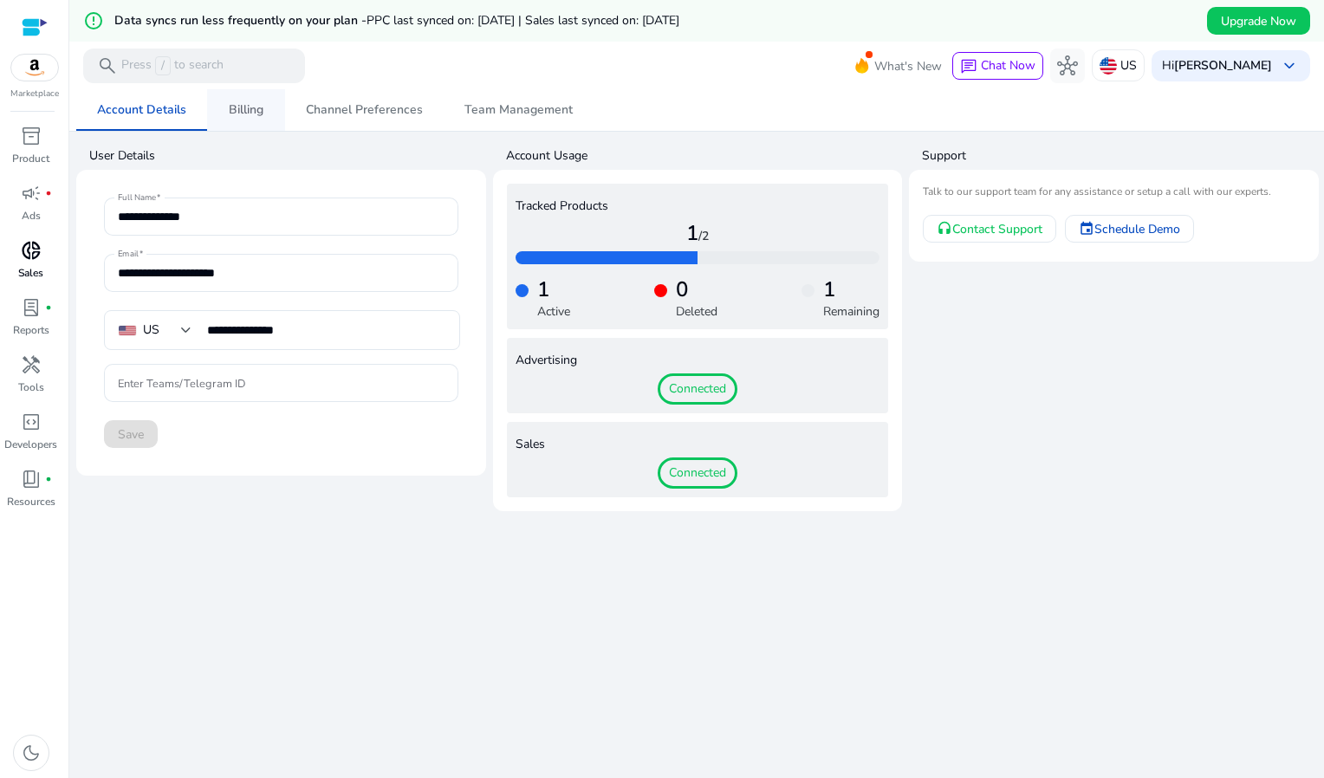
click at [262, 122] on span "Billing" at bounding box center [246, 110] width 35 height 42
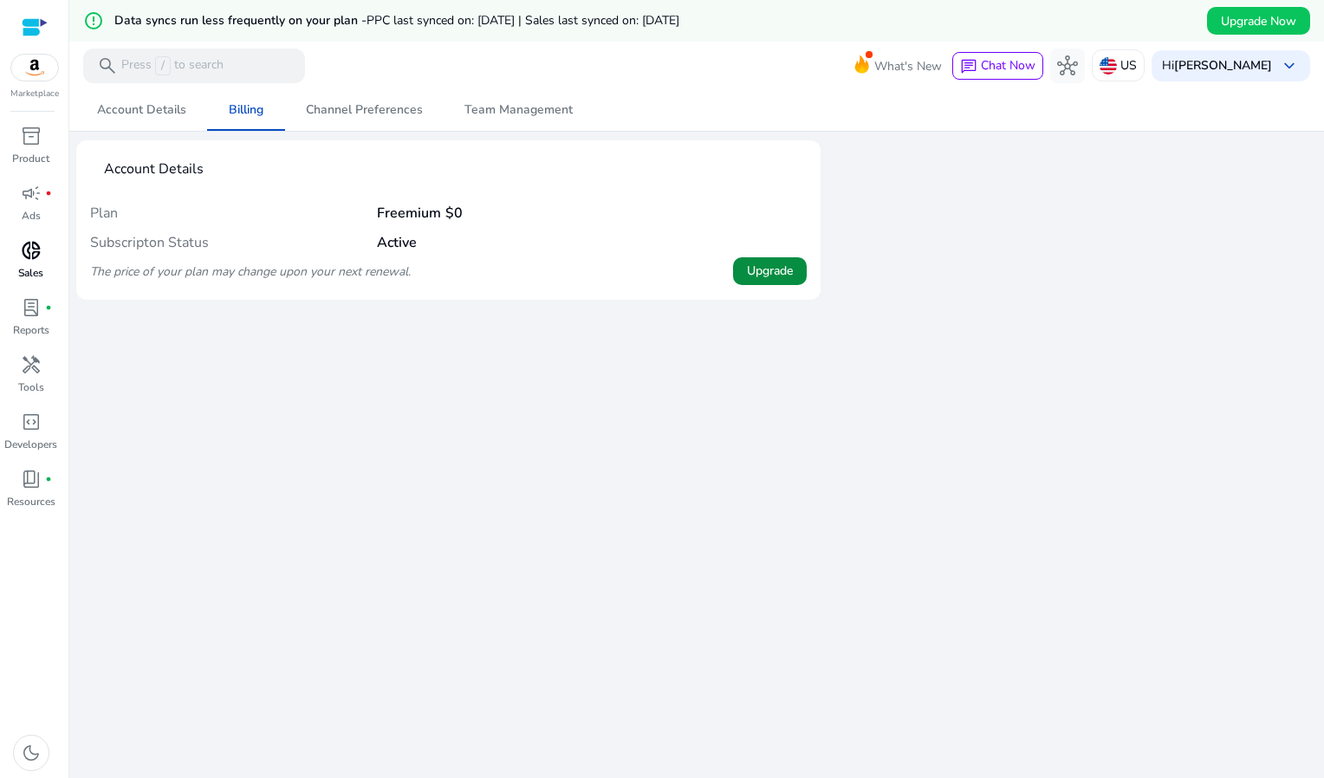
click at [780, 262] on span "Upgrade" at bounding box center [770, 271] width 46 height 18
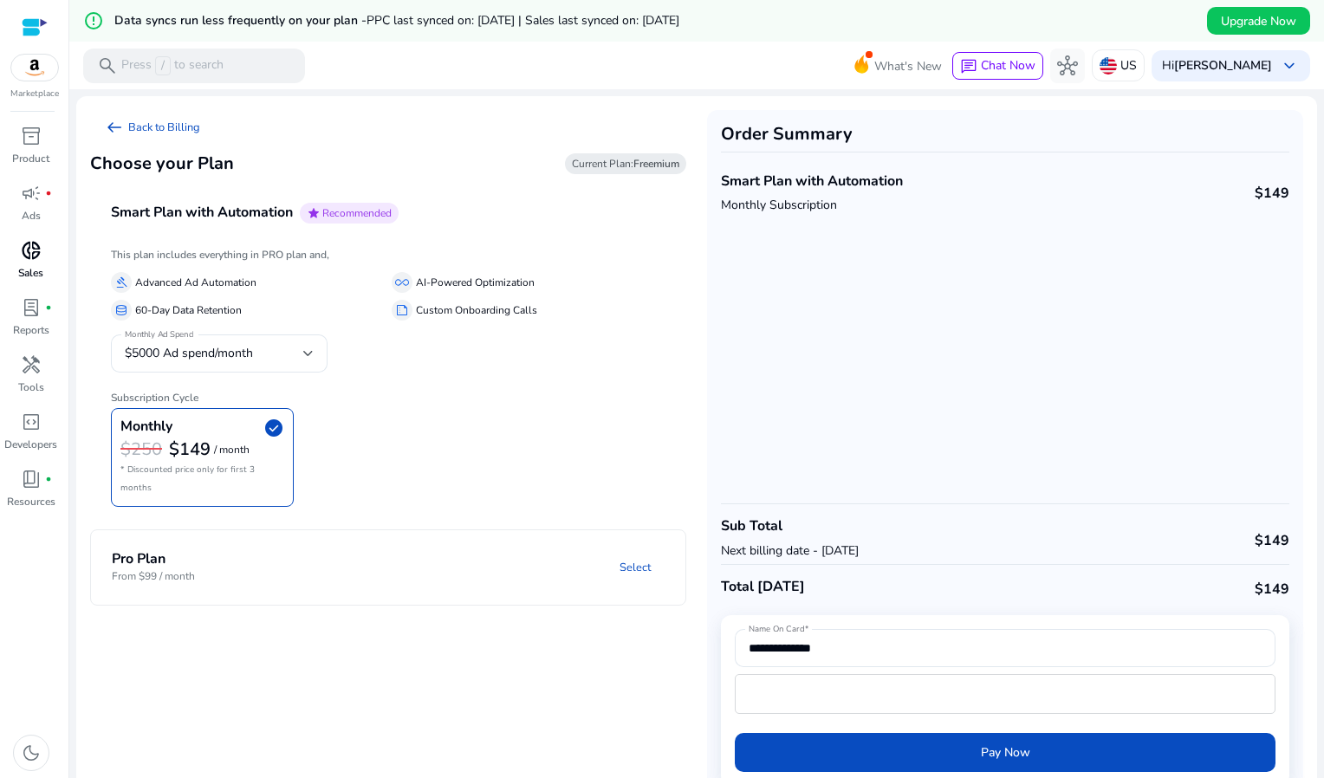
click at [41, 36] on div at bounding box center [35, 27] width 26 height 20
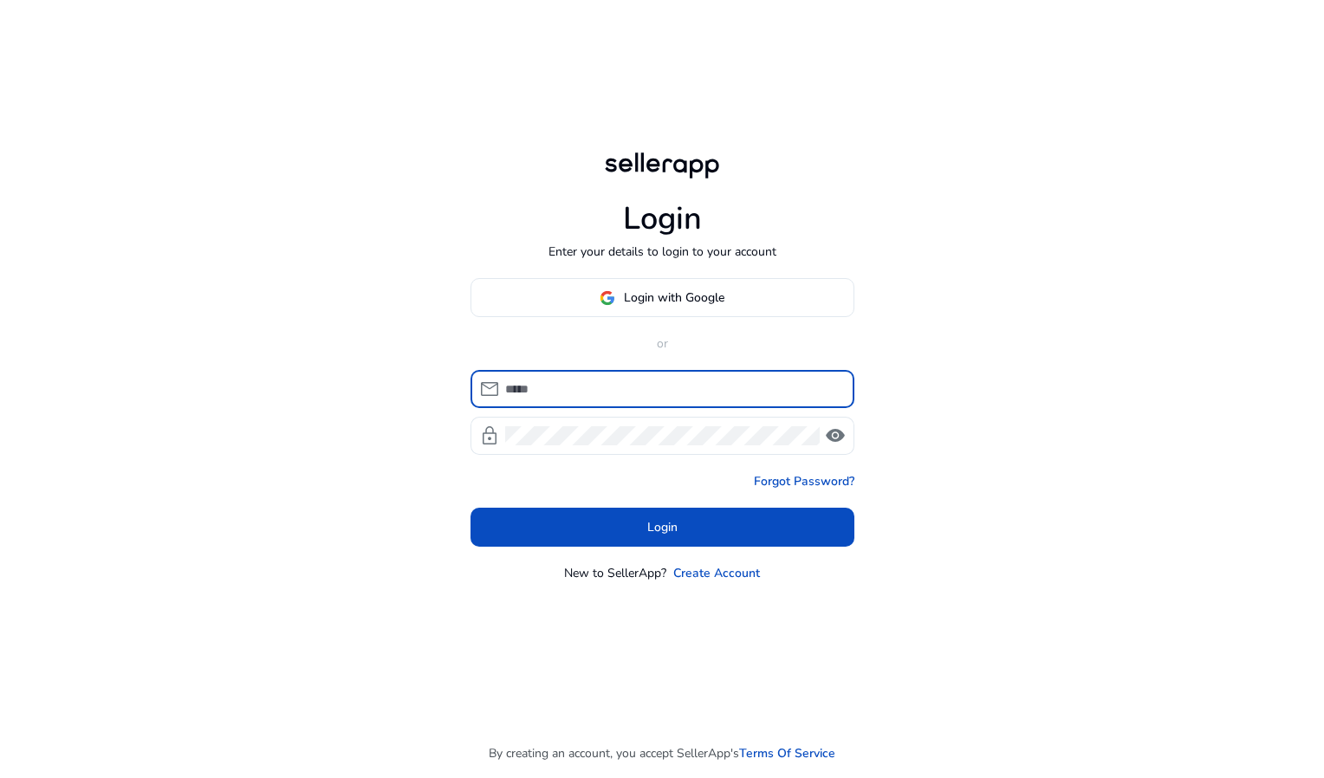
click at [675, 302] on span "Login with Google" at bounding box center [674, 298] width 101 height 18
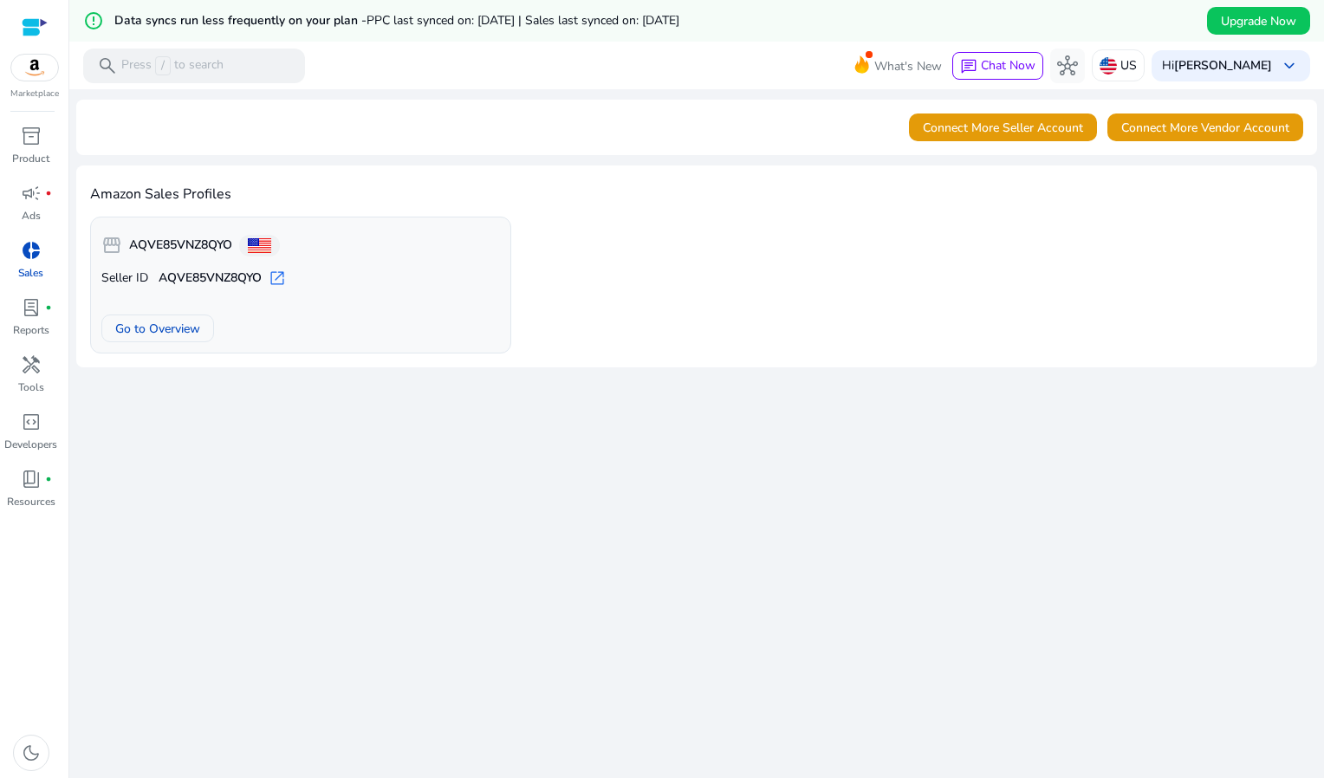
click at [676, 172] on div "Amazon Sales Profiles storefront AQVE85VNZ8QYO Seller ID AQVE85VNZ8QYO open_in_…" at bounding box center [696, 267] width 1241 height 202
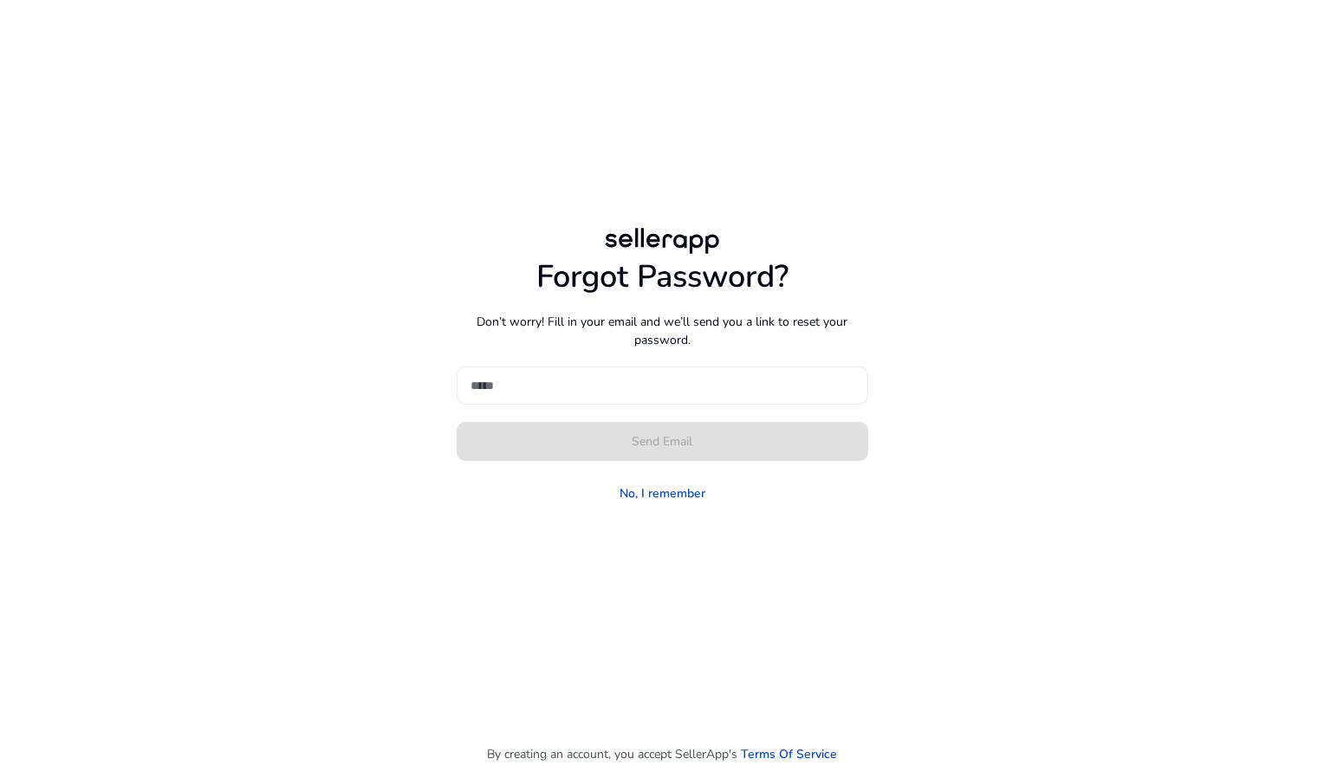
click at [778, 365] on div "Forgot Password? Don’t worry! Fill in your email and we’ll send you a link to r…" at bounding box center [663, 383] width 412 height 250
click at [768, 380] on input at bounding box center [663, 385] width 384 height 19
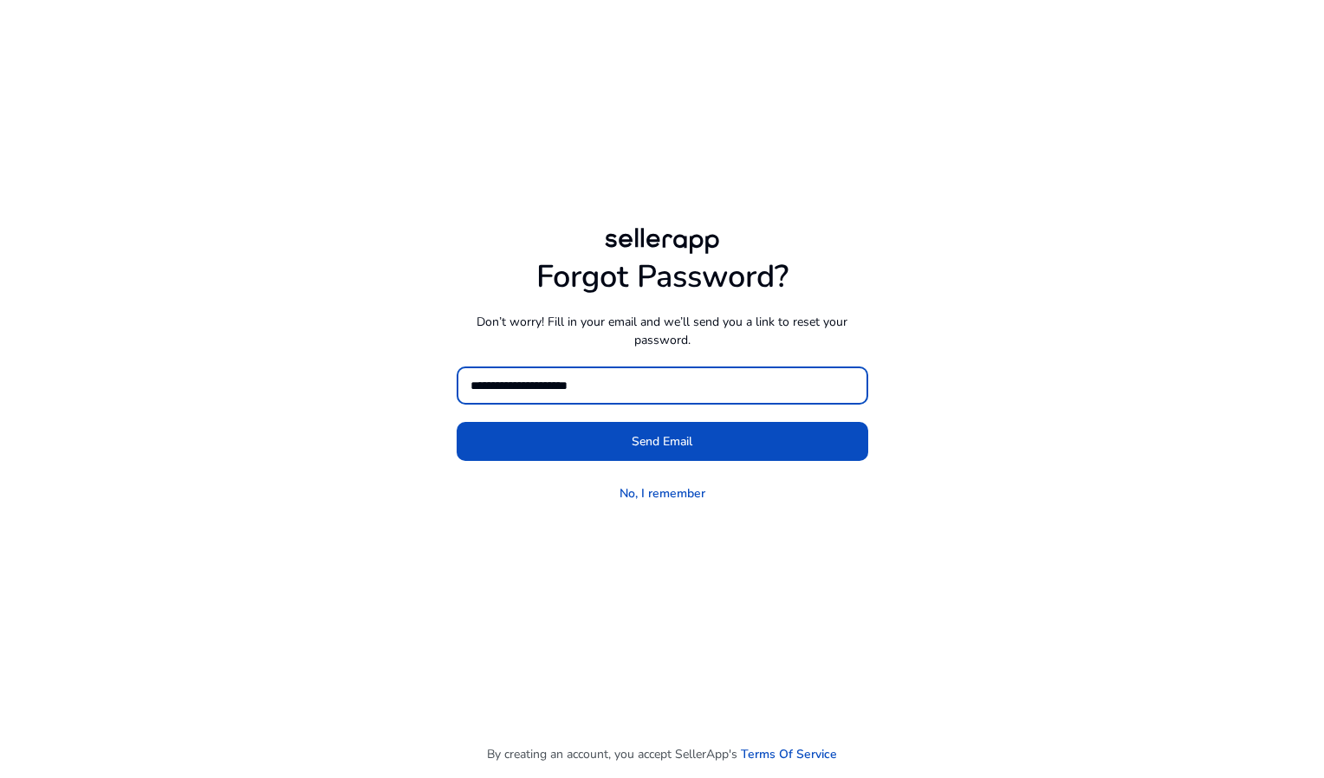
type input "**********"
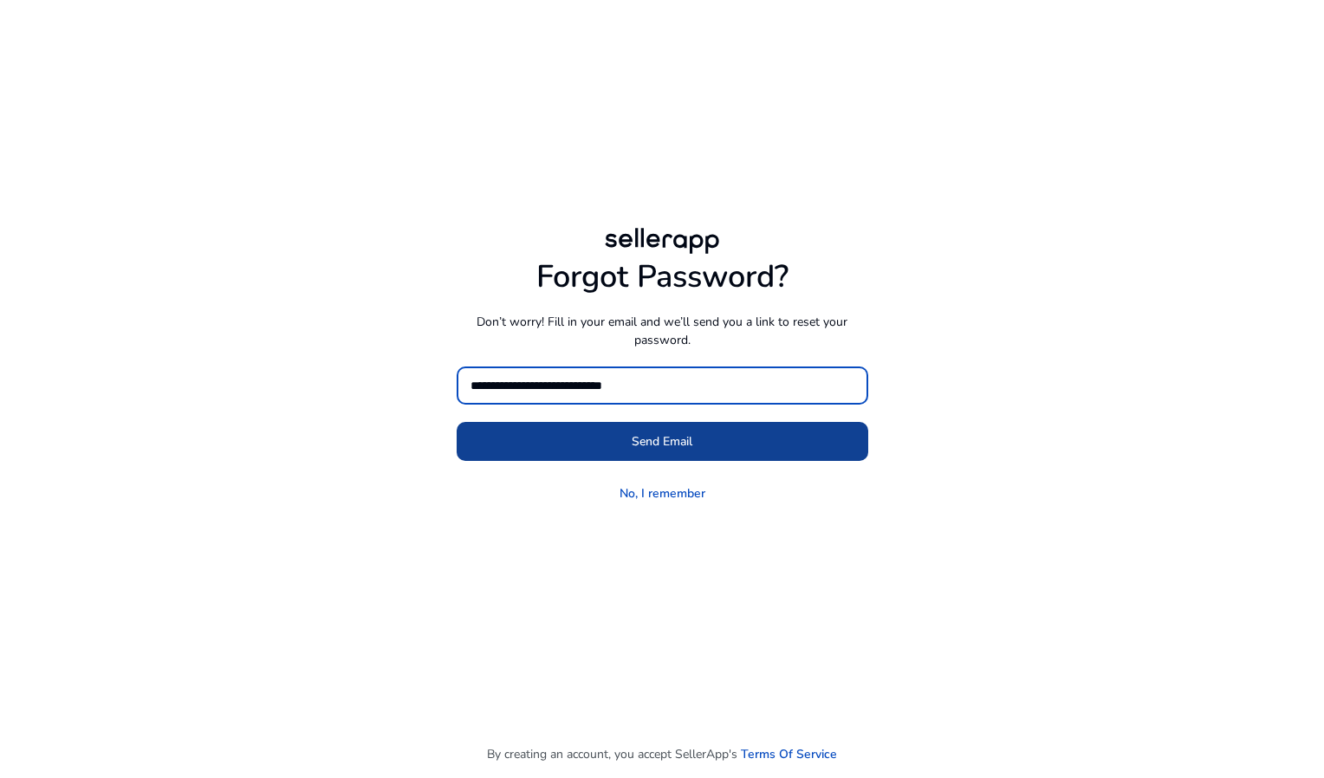
click at [637, 447] on span "Send Email" at bounding box center [662, 441] width 61 height 18
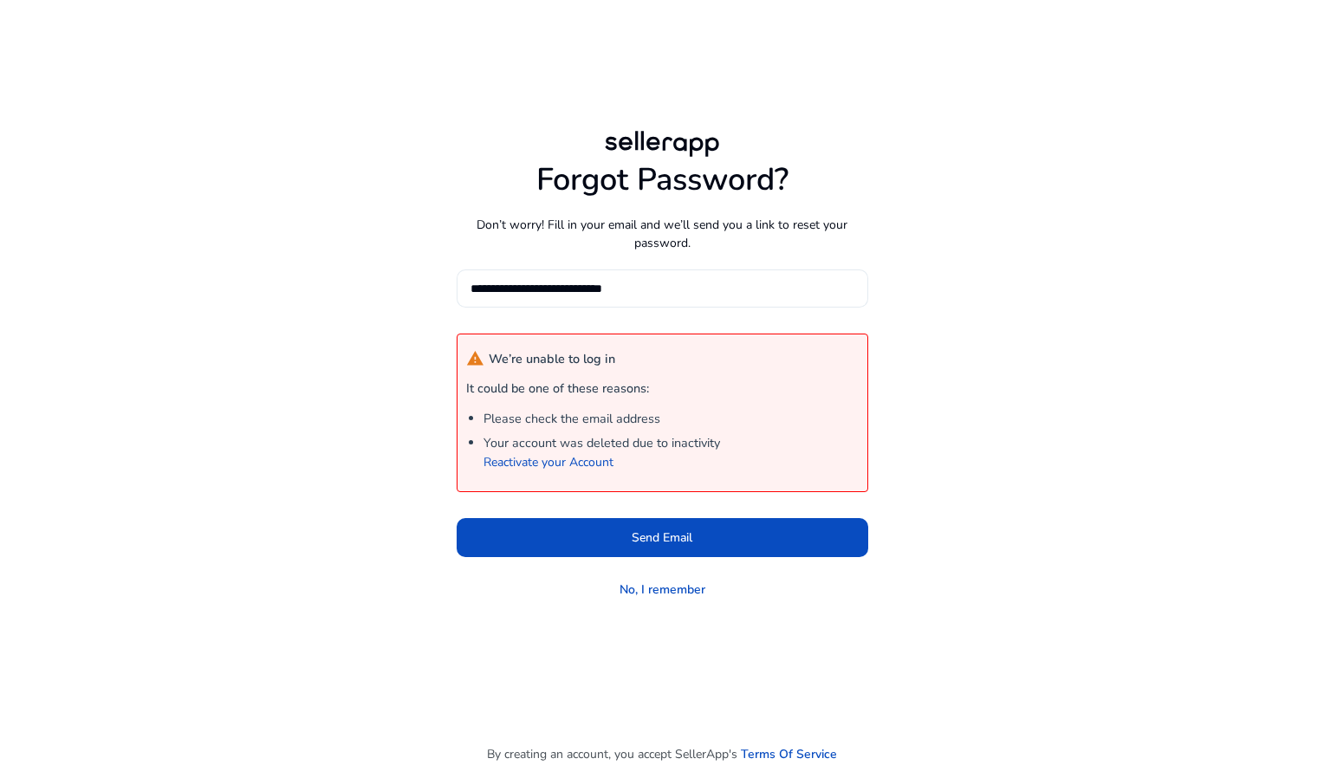
drag, startPoint x: 653, startPoint y: 263, endPoint x: 653, endPoint y: 281, distance: 17.4
click at [653, 264] on div "**********" at bounding box center [663, 382] width 412 height 443
click at [653, 289] on input "**********" at bounding box center [663, 288] width 384 height 19
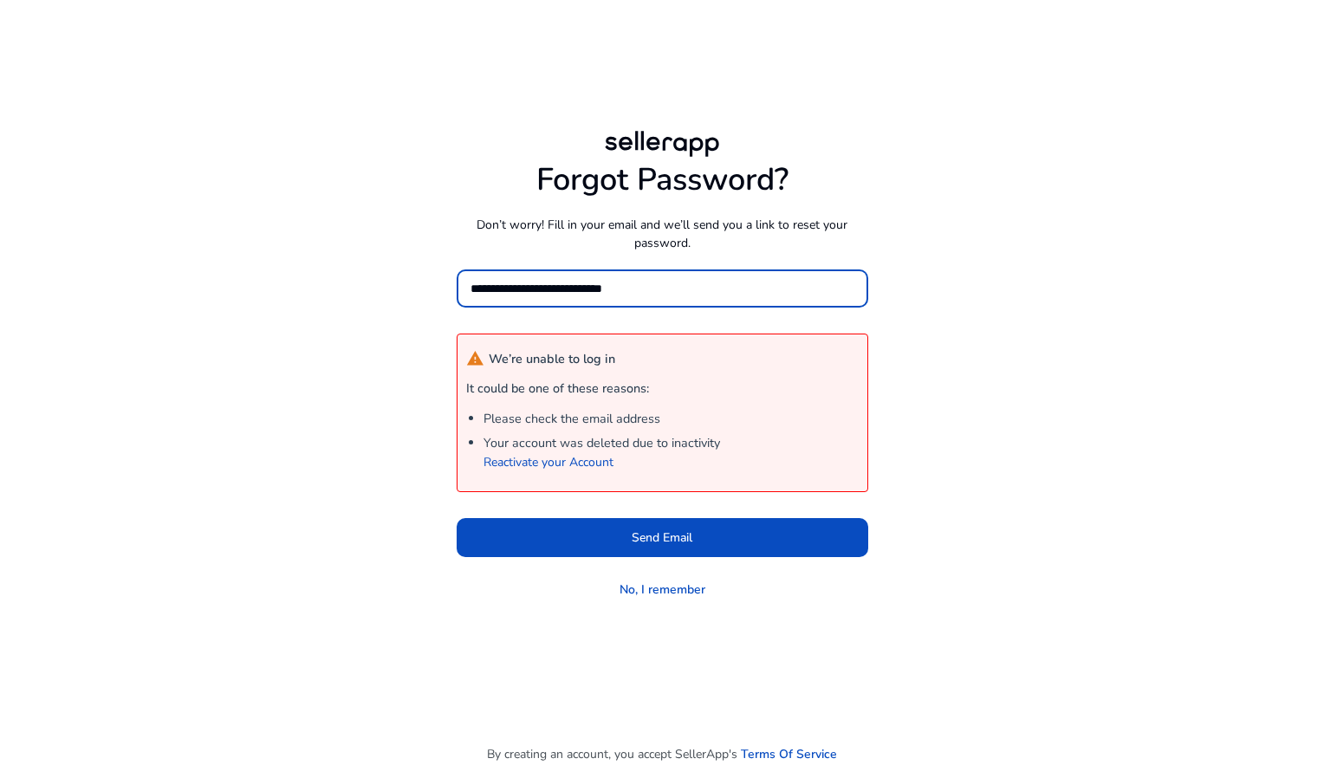
click at [653, 289] on input "**********" at bounding box center [663, 288] width 384 height 19
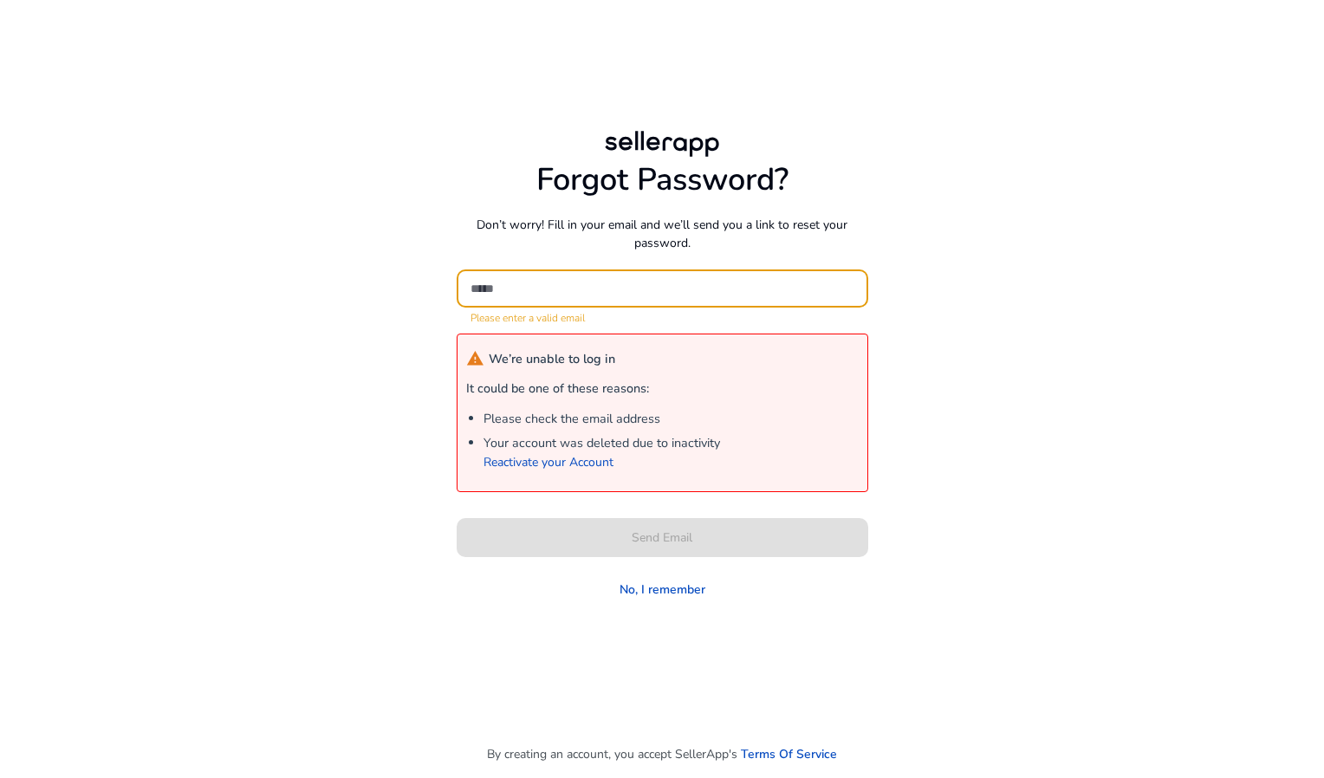
drag, startPoint x: 640, startPoint y: 297, endPoint x: 649, endPoint y: 286, distance: 14.2
click at [649, 286] on input at bounding box center [663, 288] width 384 height 19
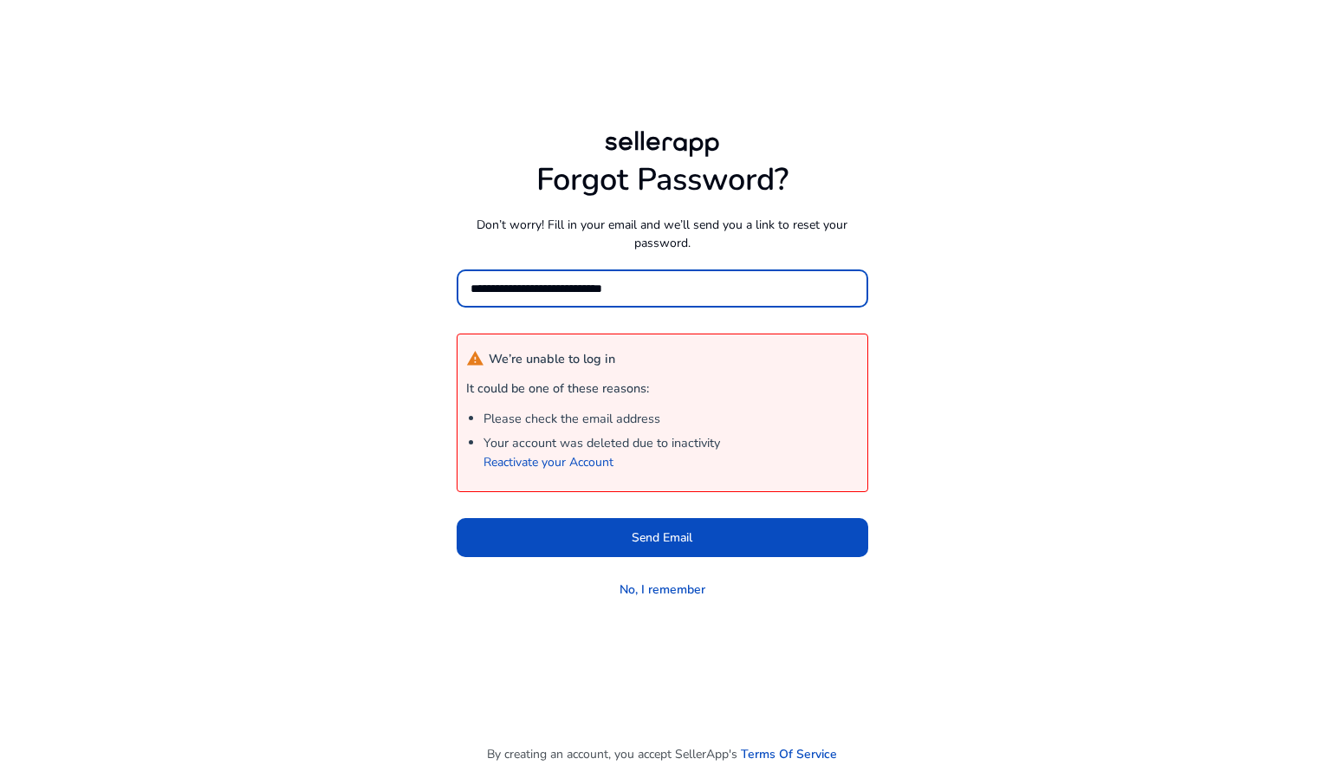
click at [593, 286] on input "**********" at bounding box center [663, 288] width 384 height 19
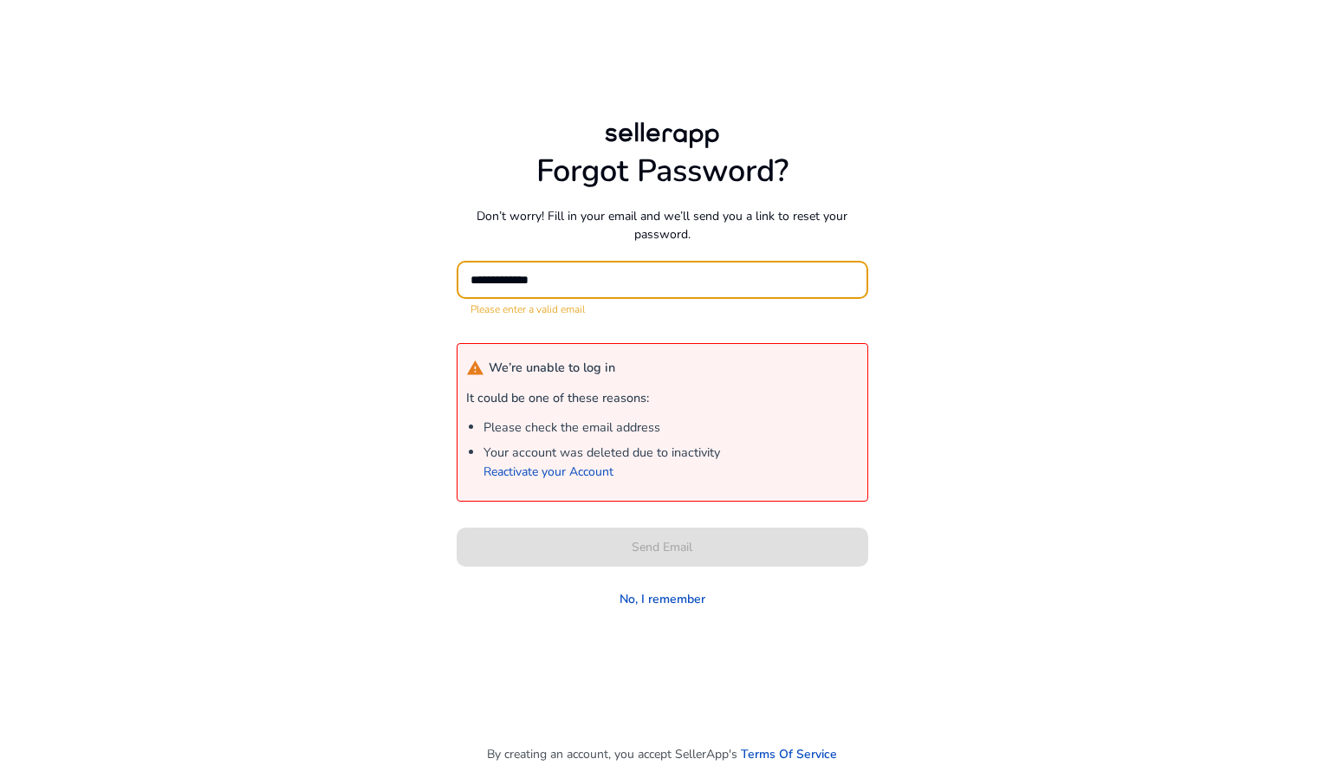
type input "**********"
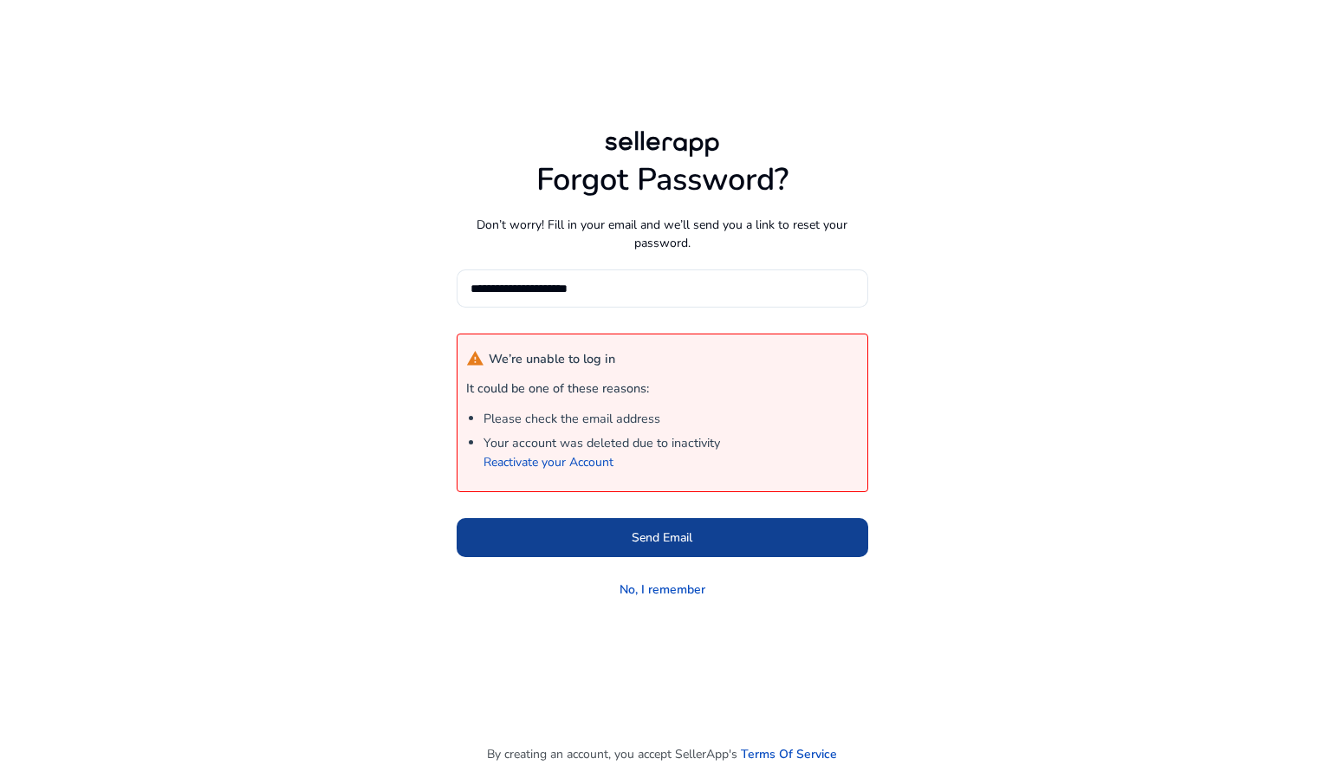
click at [584, 527] on span at bounding box center [663, 538] width 412 height 42
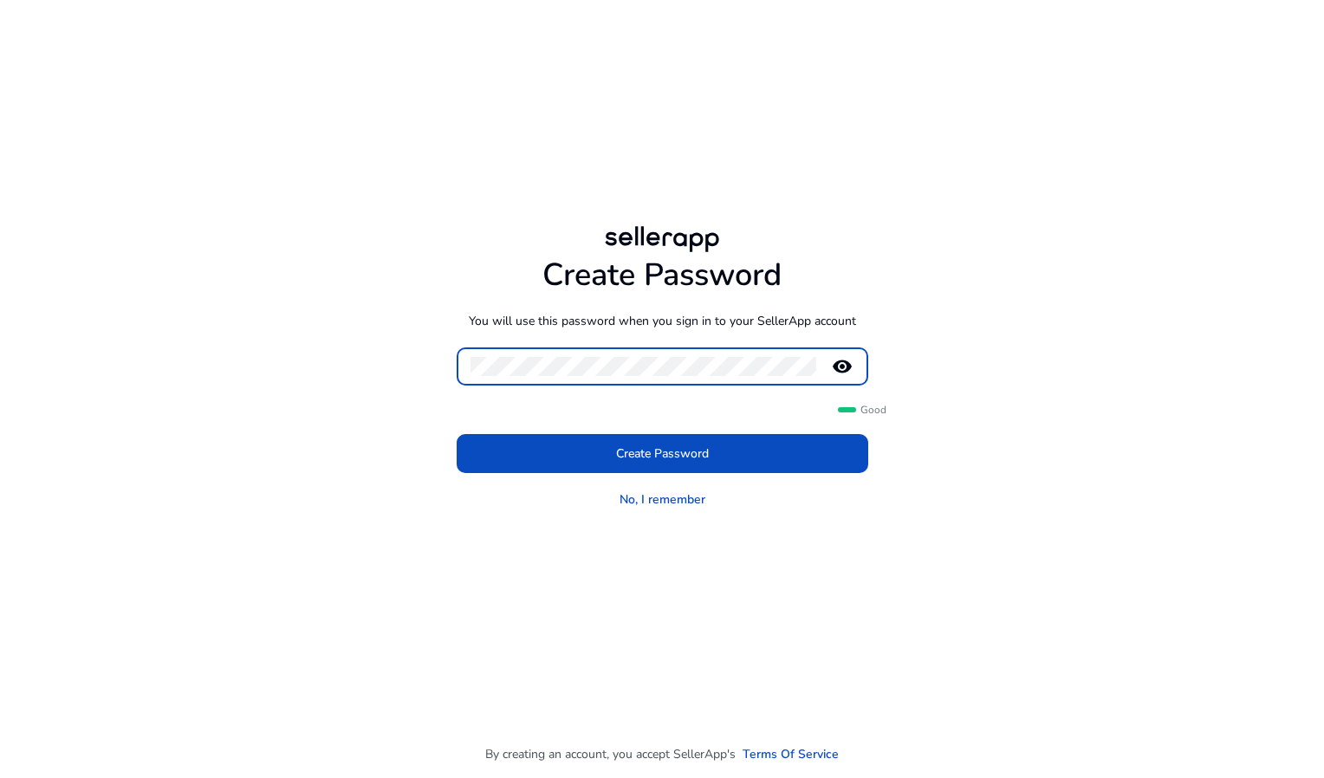
click at [457, 434] on button "Create Password" at bounding box center [663, 453] width 412 height 39
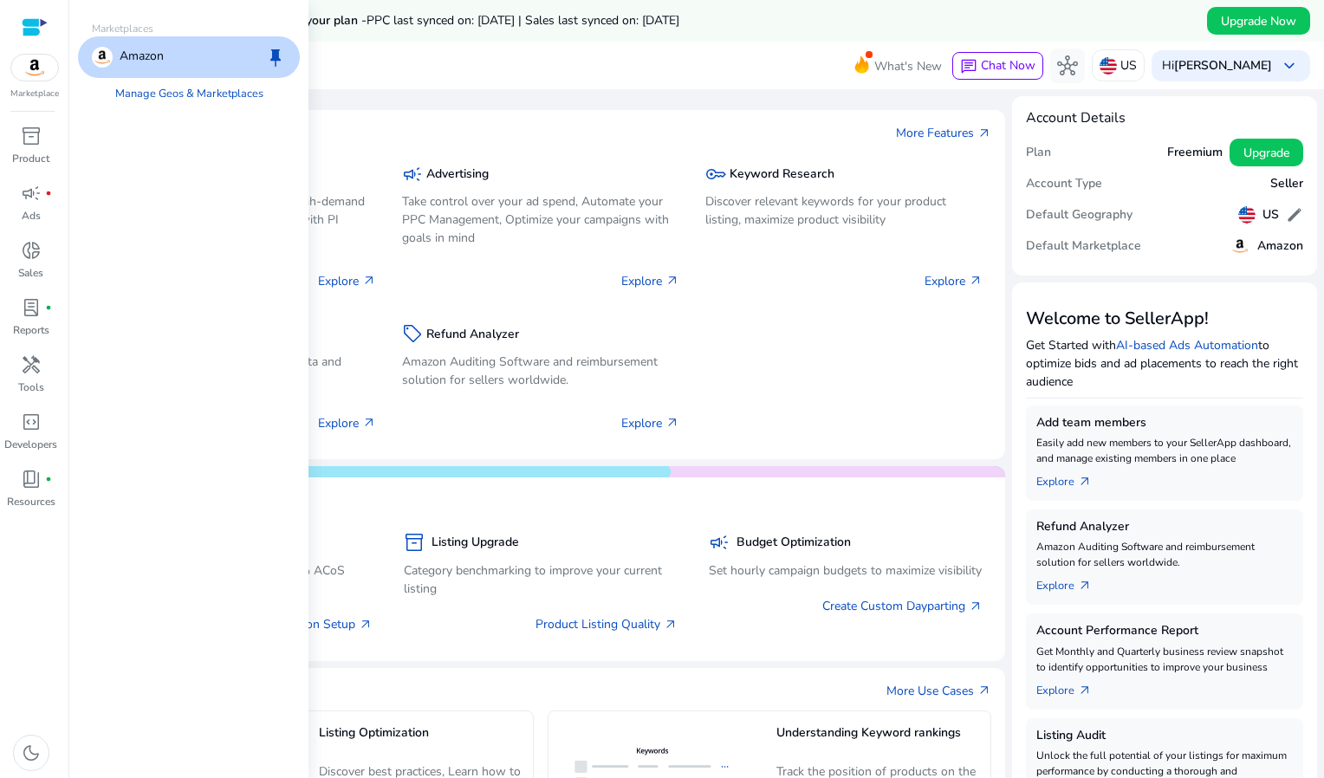
click at [39, 61] on img at bounding box center [34, 68] width 47 height 26
click at [123, 65] on p "Amazon" at bounding box center [142, 57] width 44 height 21
